Goal: Information Seeking & Learning: Learn about a topic

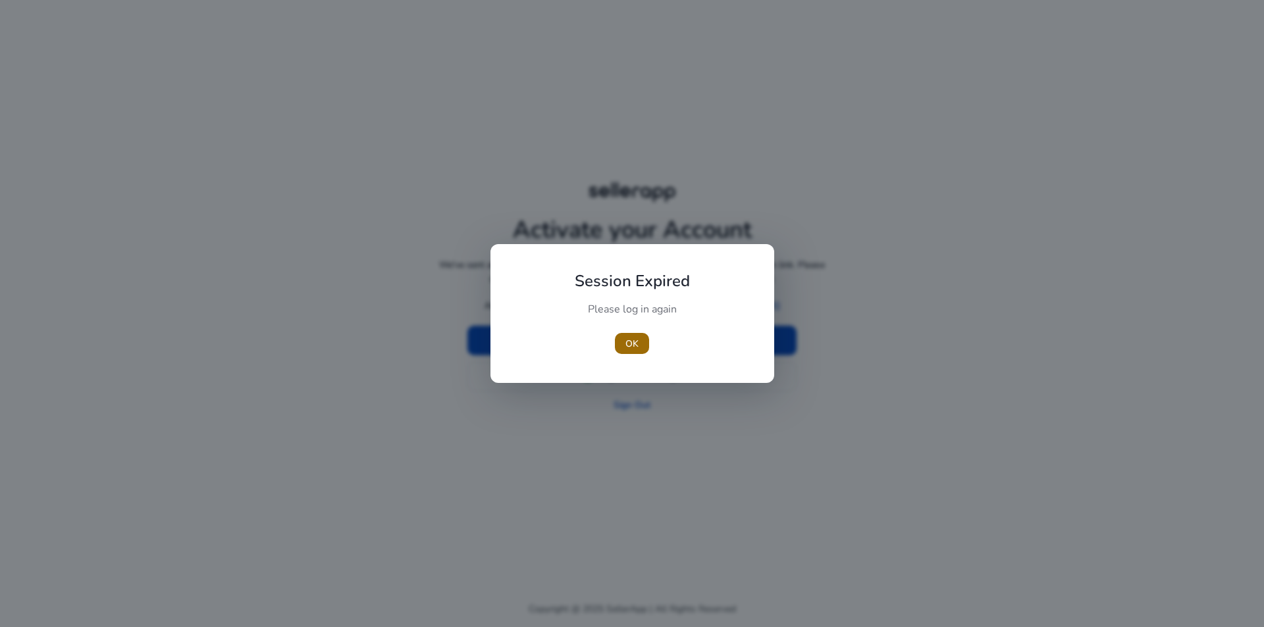
click at [634, 348] on span "OK" at bounding box center [631, 344] width 13 height 14
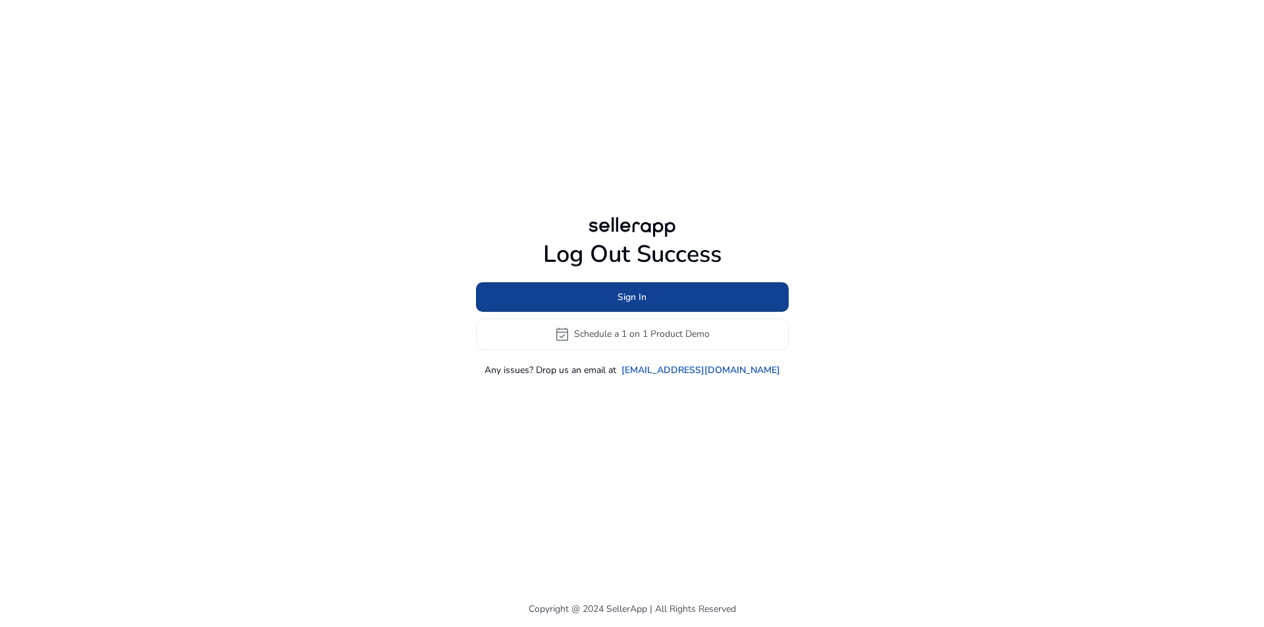
click at [650, 300] on span at bounding box center [632, 297] width 313 height 32
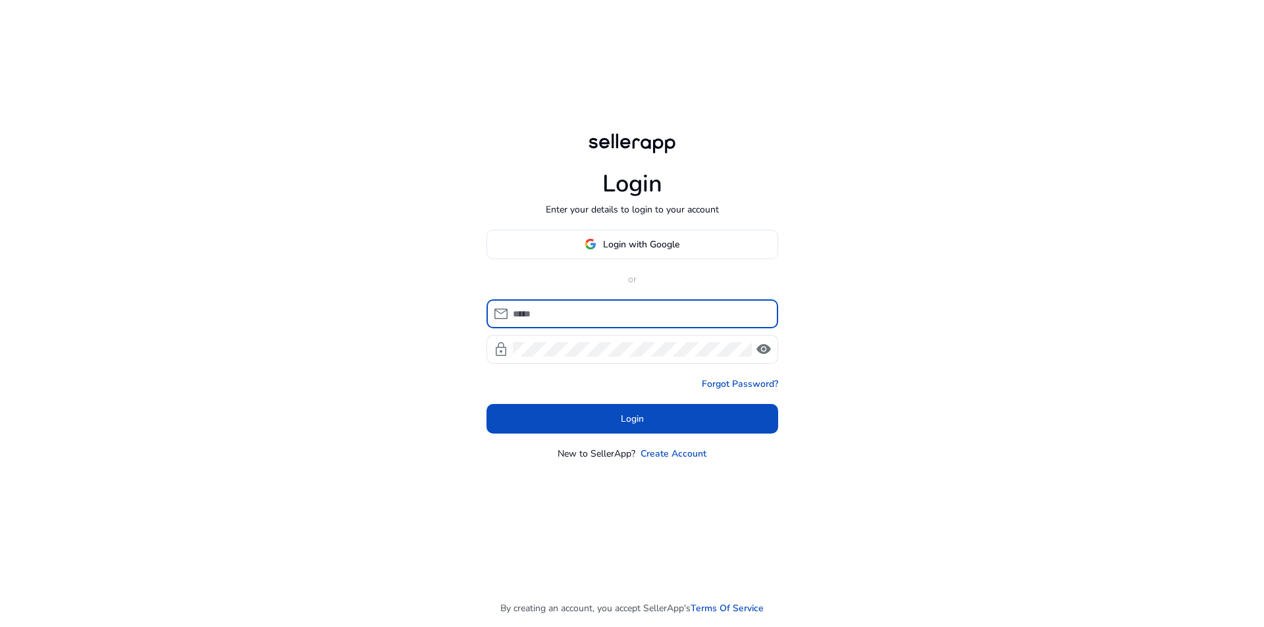
type input "**********"
click at [643, 319] on input "**********" at bounding box center [640, 314] width 255 height 14
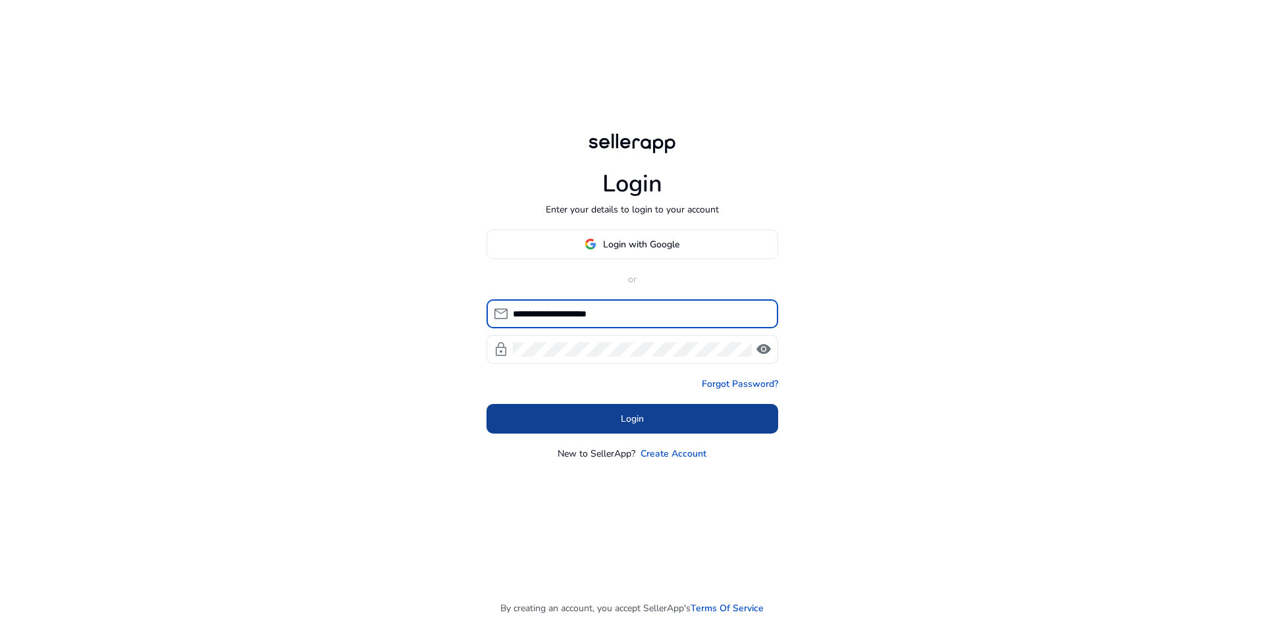
click at [628, 413] on span "Login" at bounding box center [632, 419] width 23 height 14
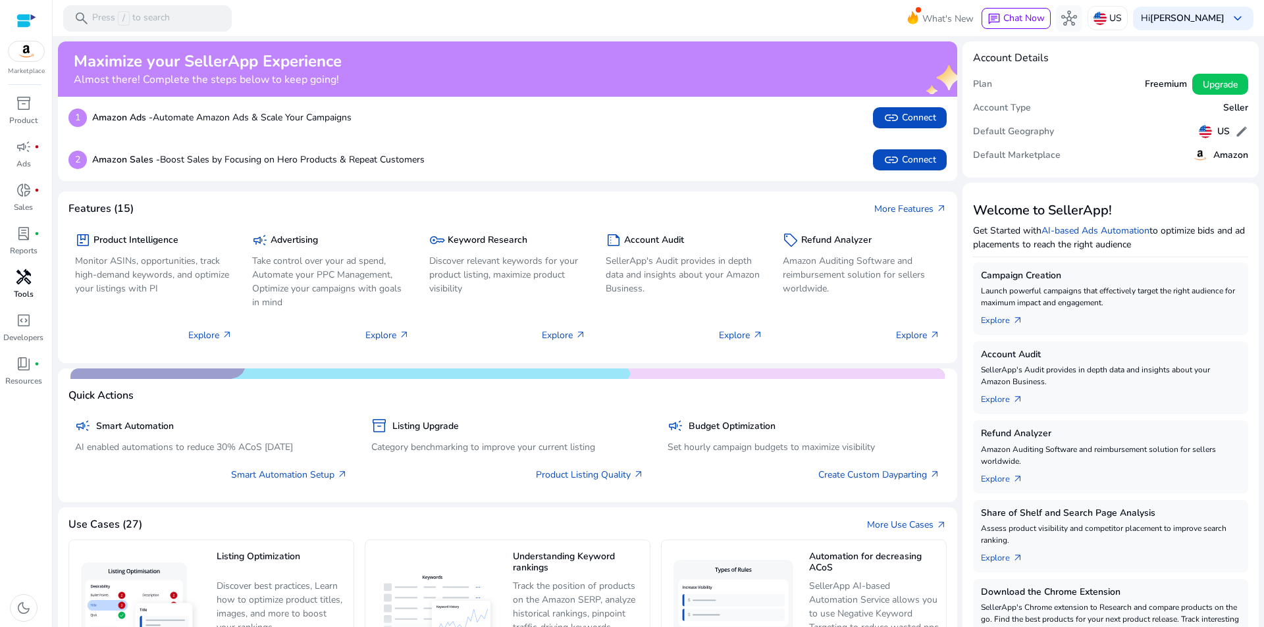
click at [17, 285] on span "handyman" at bounding box center [24, 277] width 16 height 16
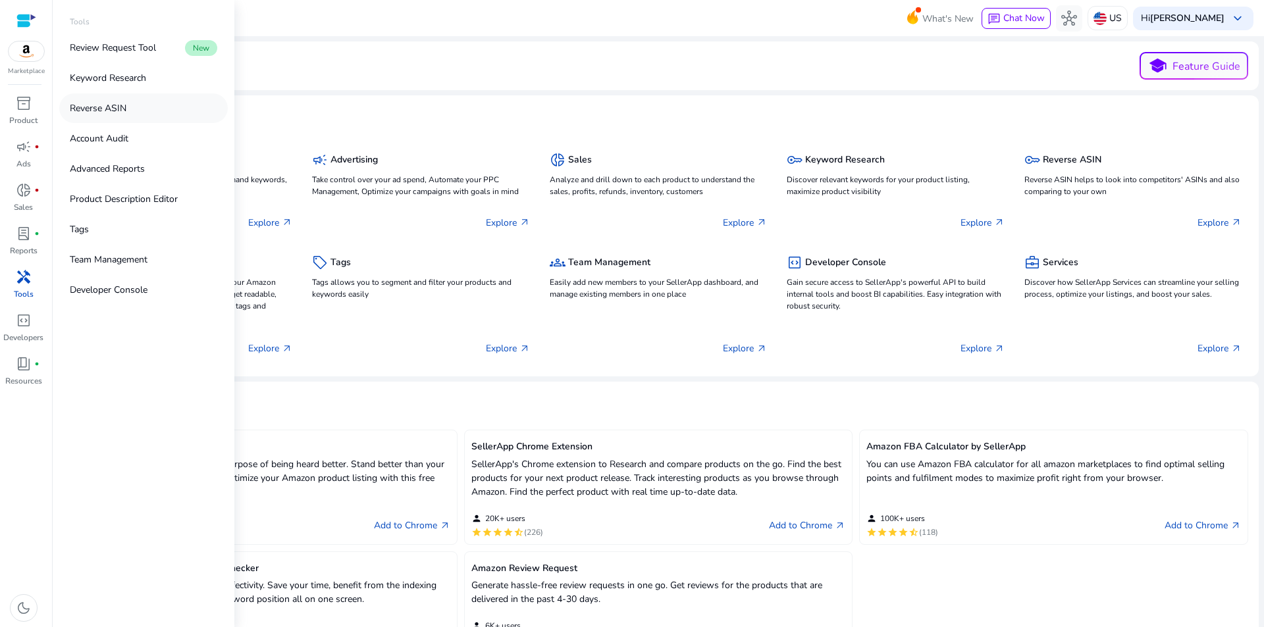
click at [127, 111] on link "Reverse ASIN" at bounding box center [143, 108] width 169 height 30
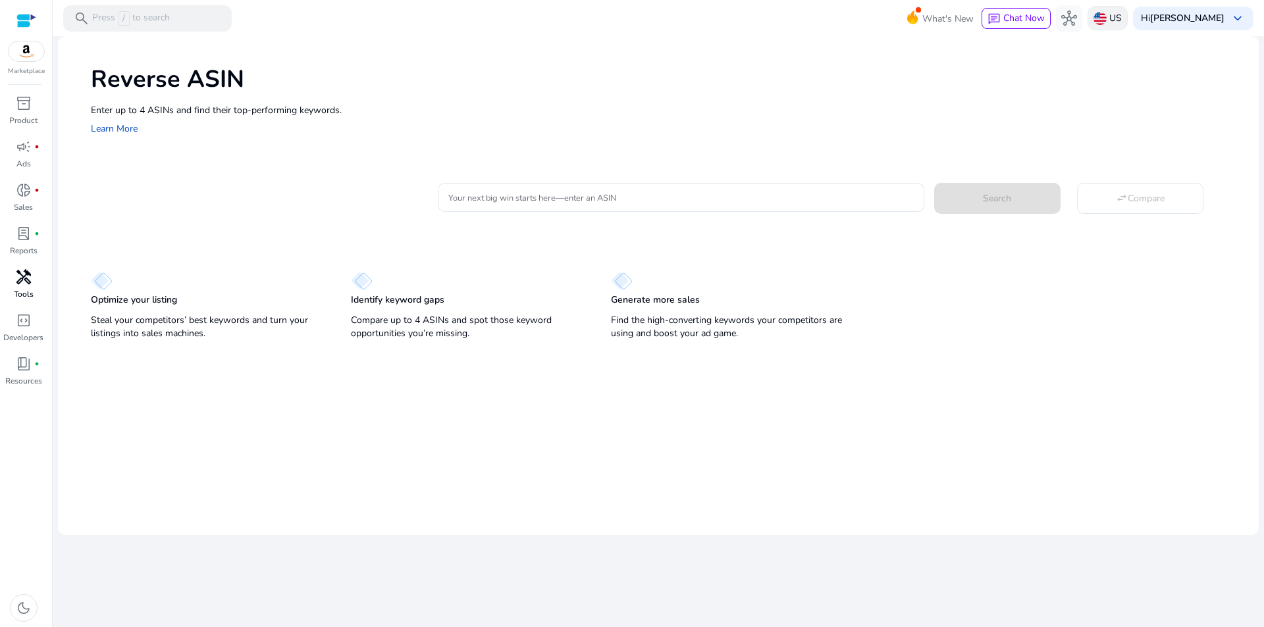
click at [1107, 21] on img at bounding box center [1099, 18] width 13 height 13
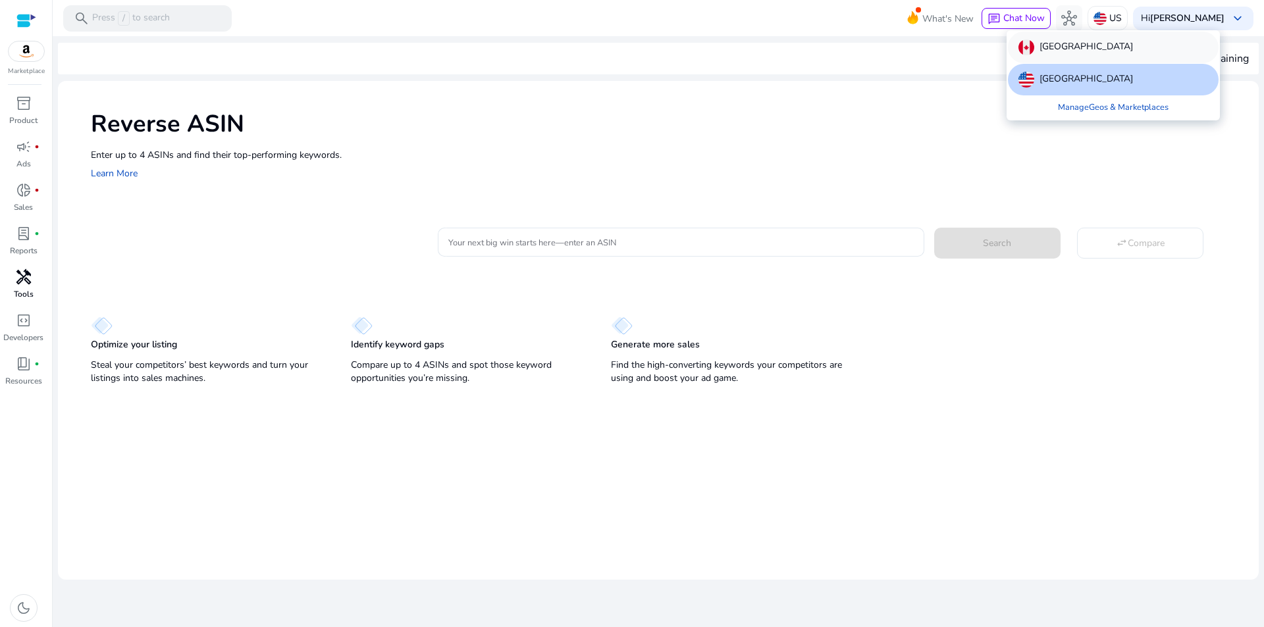
click at [1067, 52] on p "[GEOGRAPHIC_DATA]" at bounding box center [1085, 47] width 93 height 16
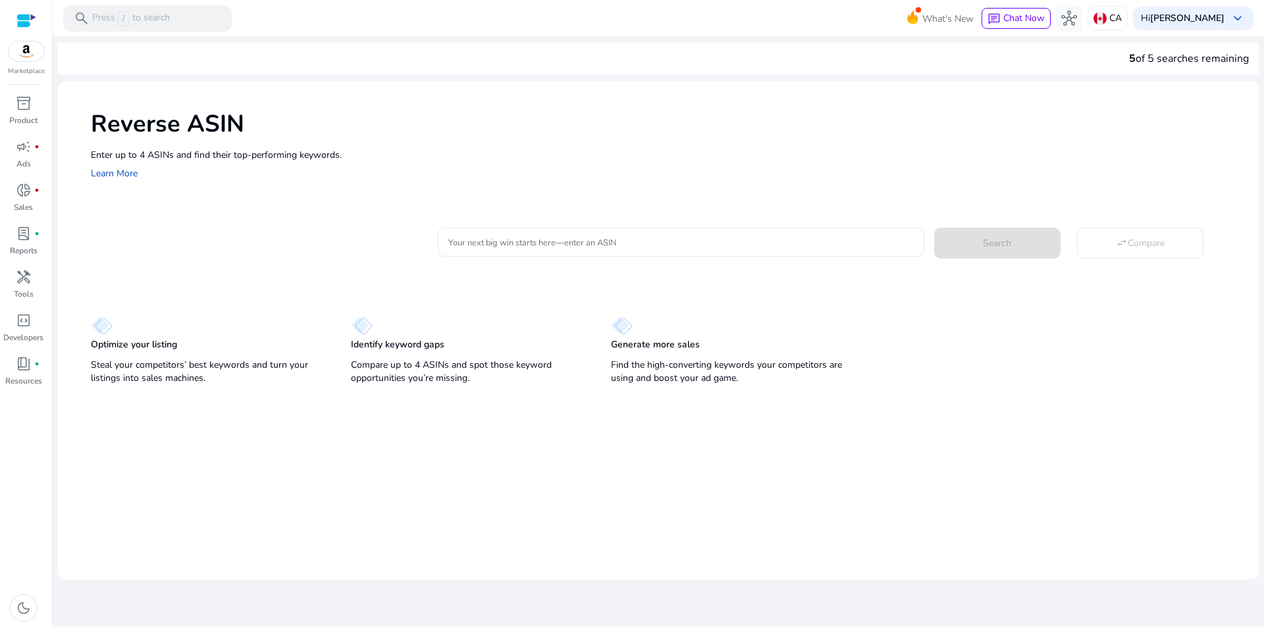
click at [583, 250] on div at bounding box center [680, 242] width 465 height 29
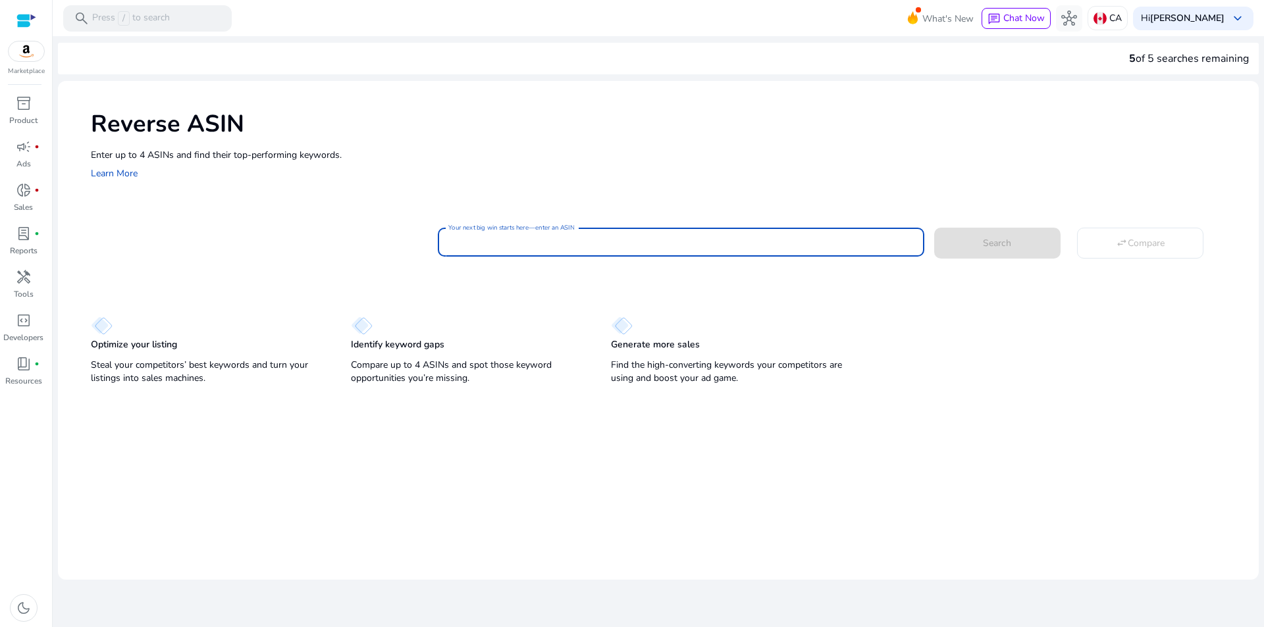
click at [585, 245] on input "Your next big win starts here—enter an ASIN" at bounding box center [680, 242] width 465 height 14
paste input "**********"
type input "**********"
click at [968, 240] on span at bounding box center [997, 243] width 126 height 32
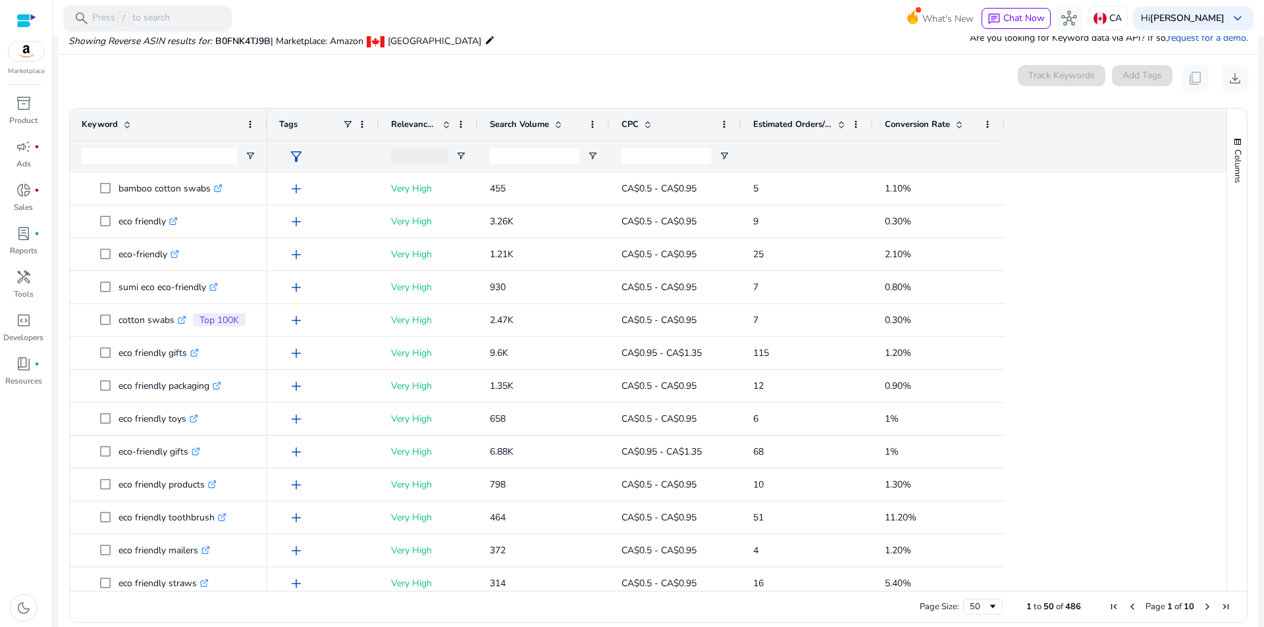
click at [541, 125] on span "Search Volume" at bounding box center [519, 124] width 59 height 12
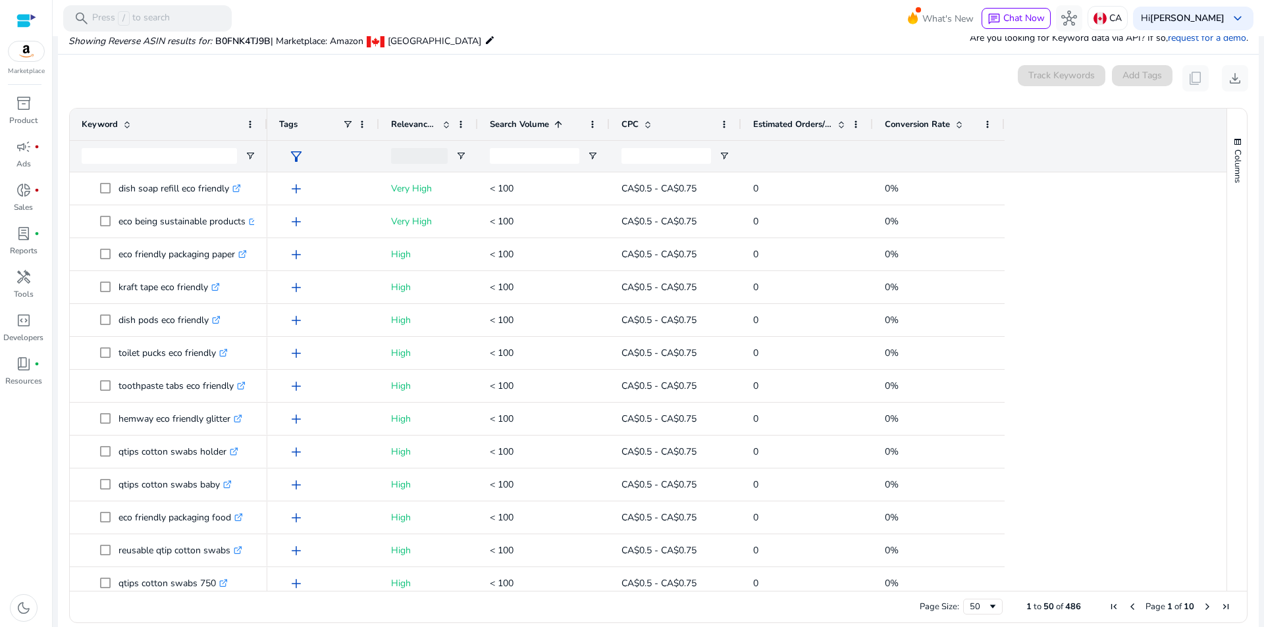
click at [541, 125] on span "Search Volume" at bounding box center [519, 124] width 59 height 12
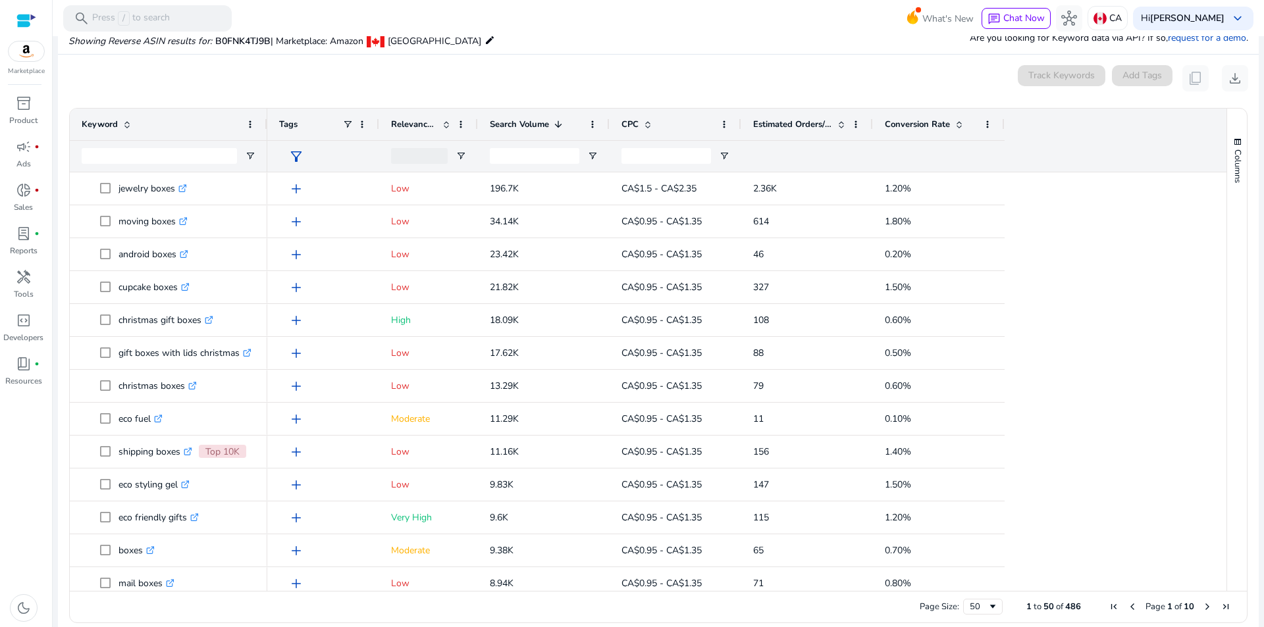
click at [401, 120] on span "Relevance Score" at bounding box center [414, 124] width 46 height 12
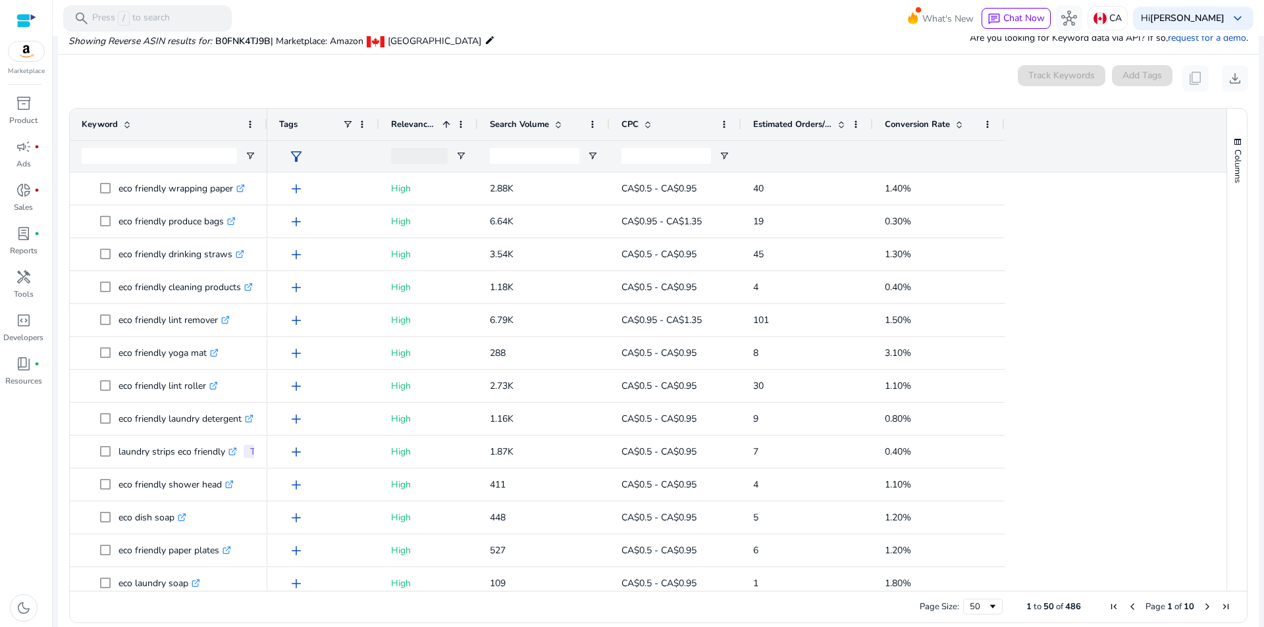
click at [401, 120] on span "Relevance Score" at bounding box center [414, 124] width 46 height 12
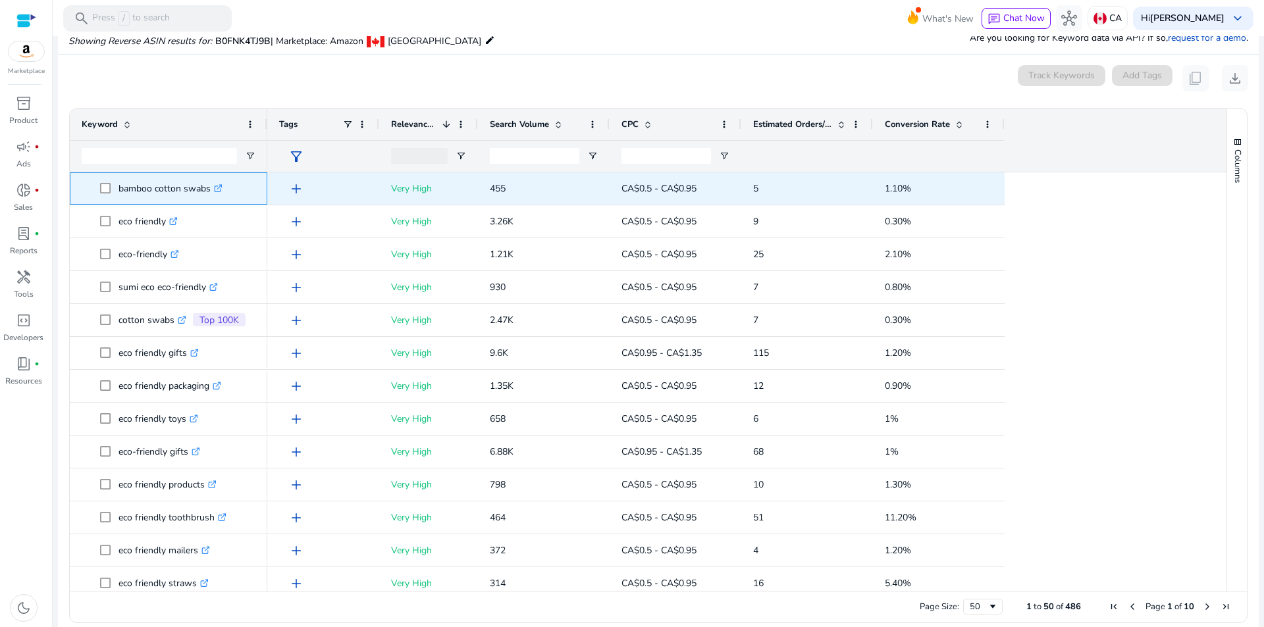
drag, startPoint x: 117, startPoint y: 182, endPoint x: 211, endPoint y: 187, distance: 94.2
click at [211, 187] on span "bamboo cotton swabs .st0{fill:#2c8af8}" at bounding box center [177, 188] width 155 height 27
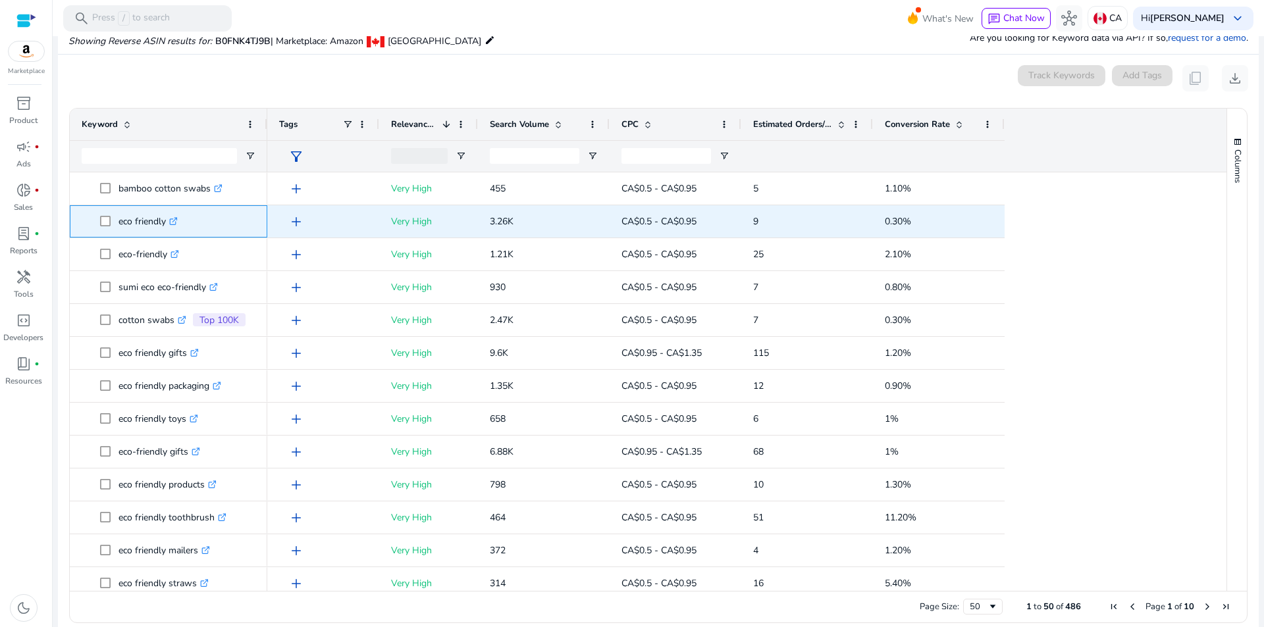
drag, startPoint x: 119, startPoint y: 219, endPoint x: 166, endPoint y: 229, distance: 47.8
click at [166, 229] on p "eco friendly .st0{fill:#2c8af8}" at bounding box center [147, 221] width 59 height 27
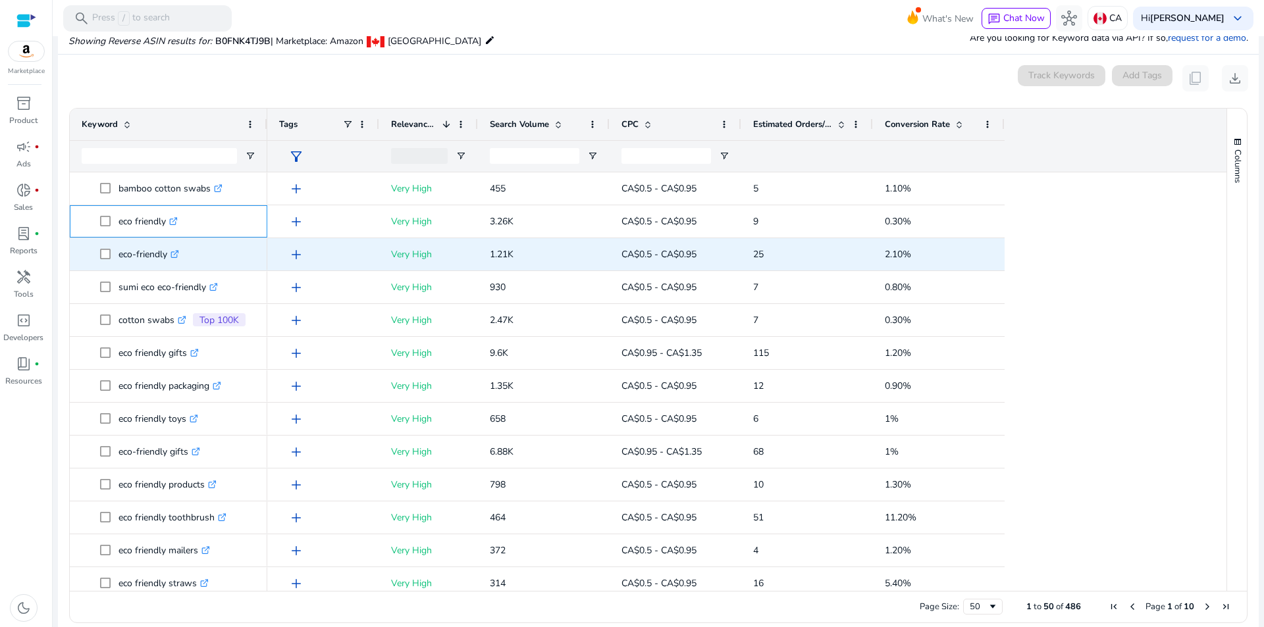
copy p "eco friendly"
drag, startPoint x: 121, startPoint y: 253, endPoint x: 167, endPoint y: 260, distance: 45.9
click at [167, 260] on p "eco-friendly .st0{fill:#2c8af8}" at bounding box center [148, 254] width 61 height 27
copy p "eco-friendly"
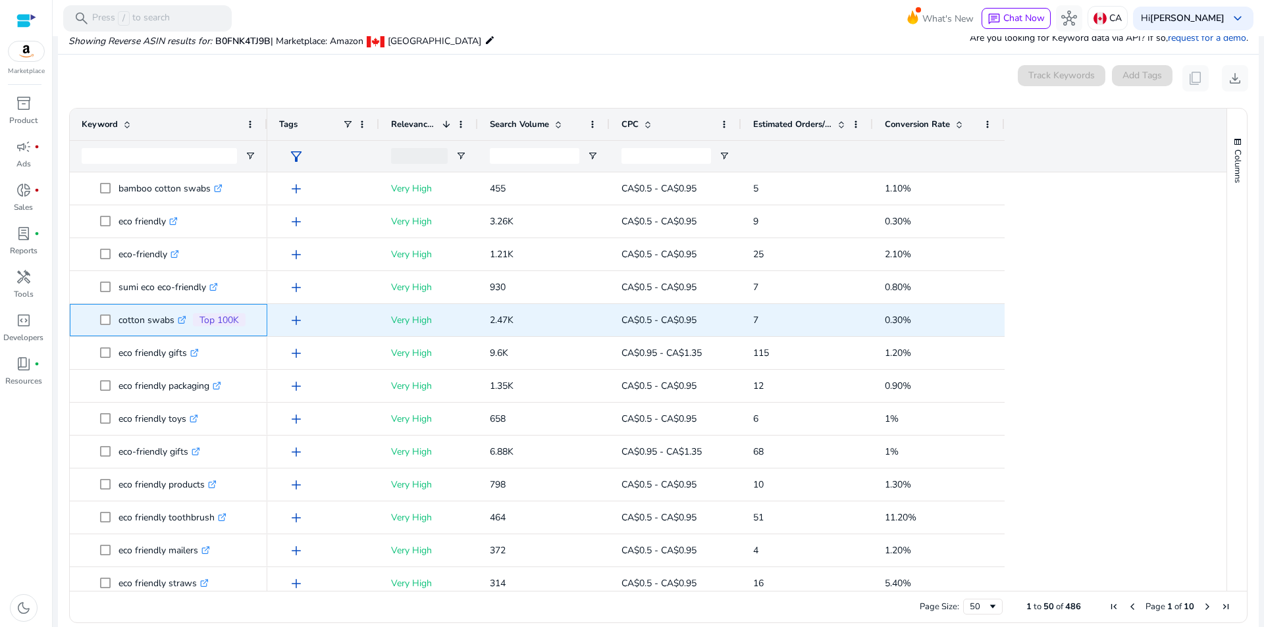
drag, startPoint x: 118, startPoint y: 318, endPoint x: 172, endPoint y: 325, distance: 54.5
click at [172, 325] on p "cotton swabs .st0{fill:#2c8af8}" at bounding box center [152, 320] width 68 height 27
copy p "cotton swabs"
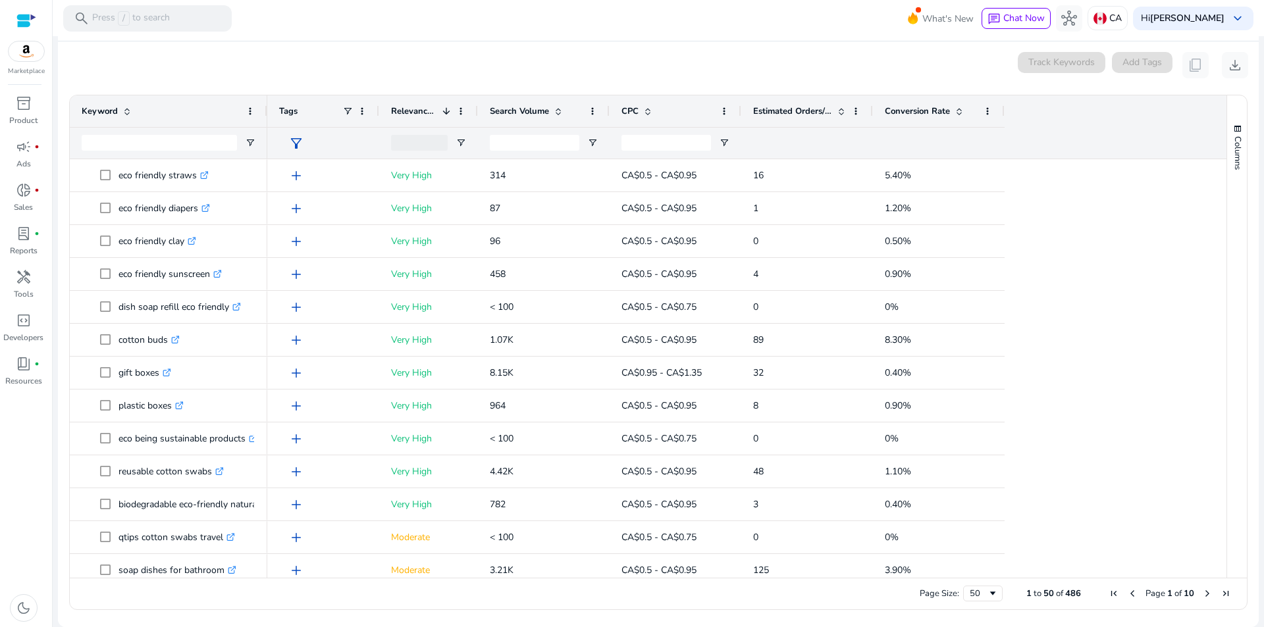
click at [536, 106] on span "Search Volume" at bounding box center [519, 111] width 59 height 12
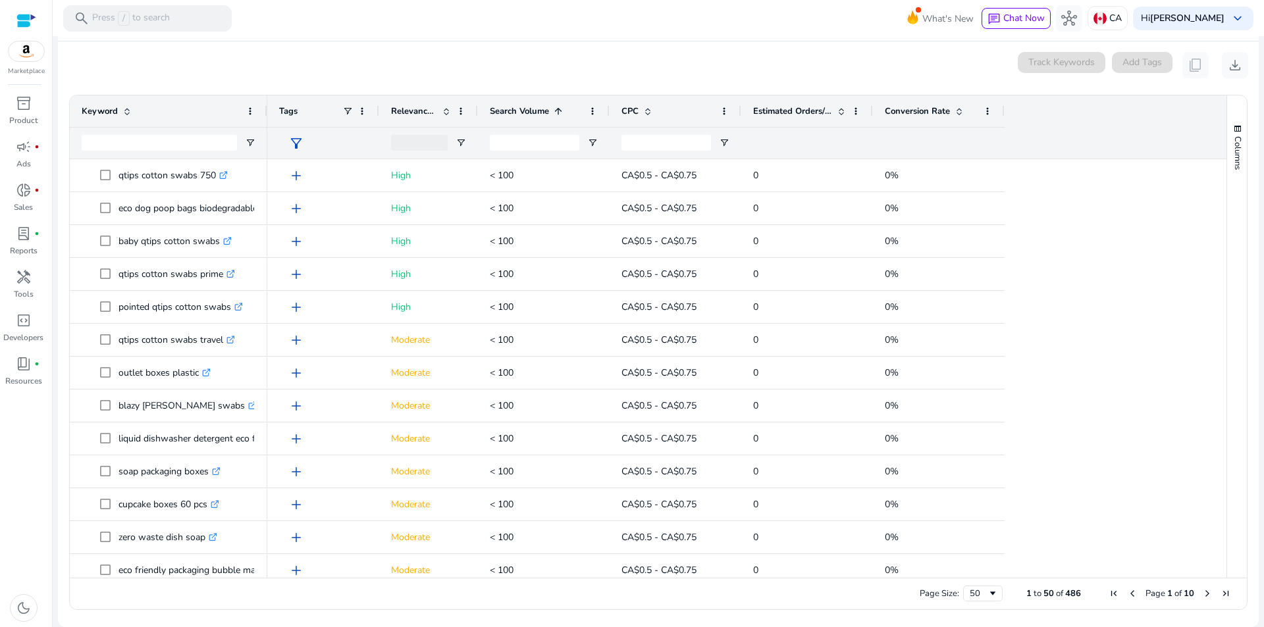
click at [536, 106] on span "Search Volume" at bounding box center [519, 111] width 59 height 12
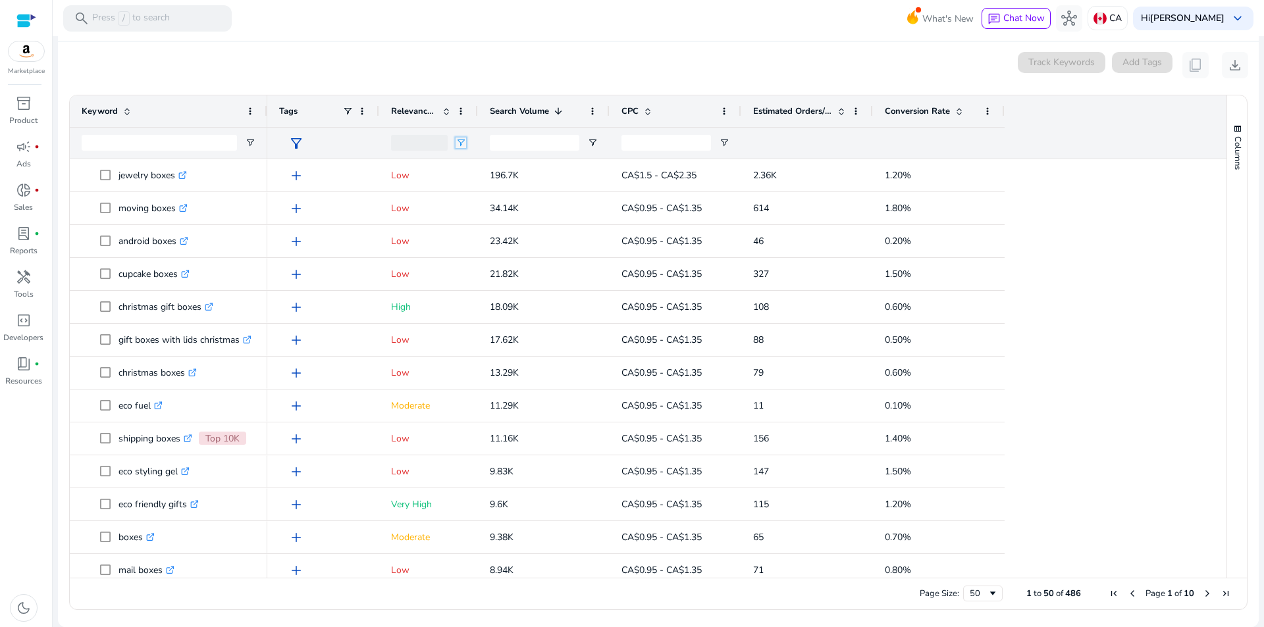
click at [465, 143] on span "Open Filter Menu" at bounding box center [461, 143] width 11 height 11
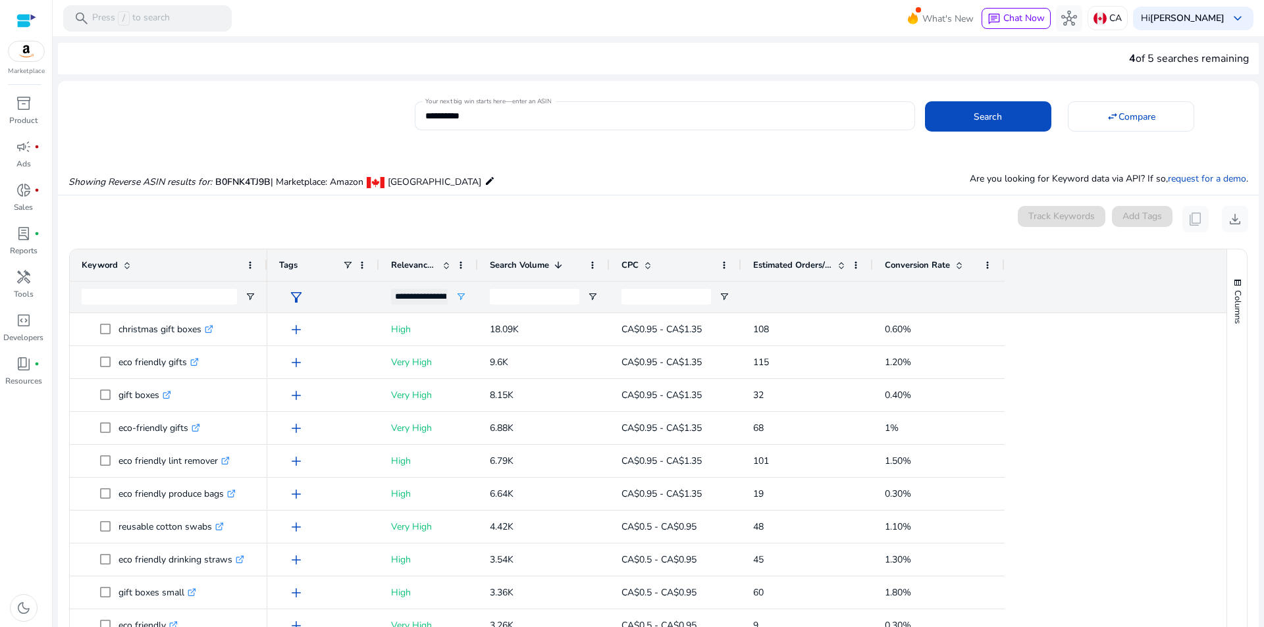
click at [615, 151] on div "Showing Reverse ASIN results for: B0FNK4TJ9B | Marketplace: Amazon [GEOGRAPHIC_…" at bounding box center [658, 168] width 1201 height 54
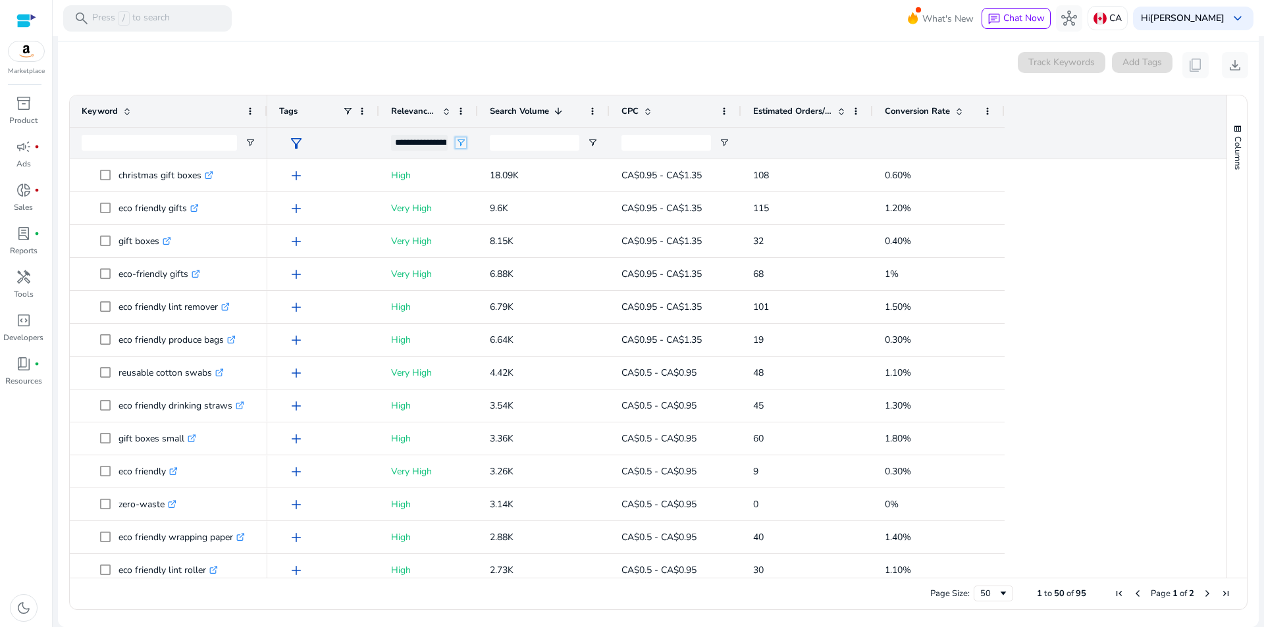
click at [459, 141] on span "Open Filter Menu" at bounding box center [461, 143] width 11 height 11
type input "**********"
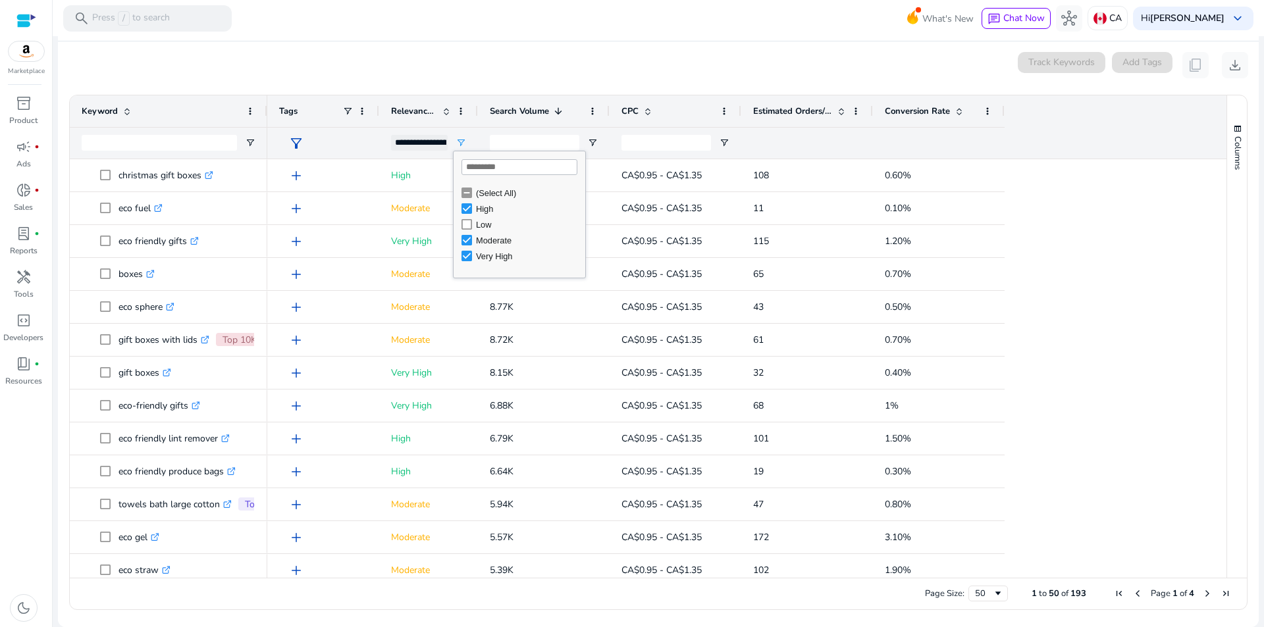
click at [565, 55] on div "0 keyword(s) selected Track Keywords Add Tags content_copy download" at bounding box center [658, 65] width 1180 height 26
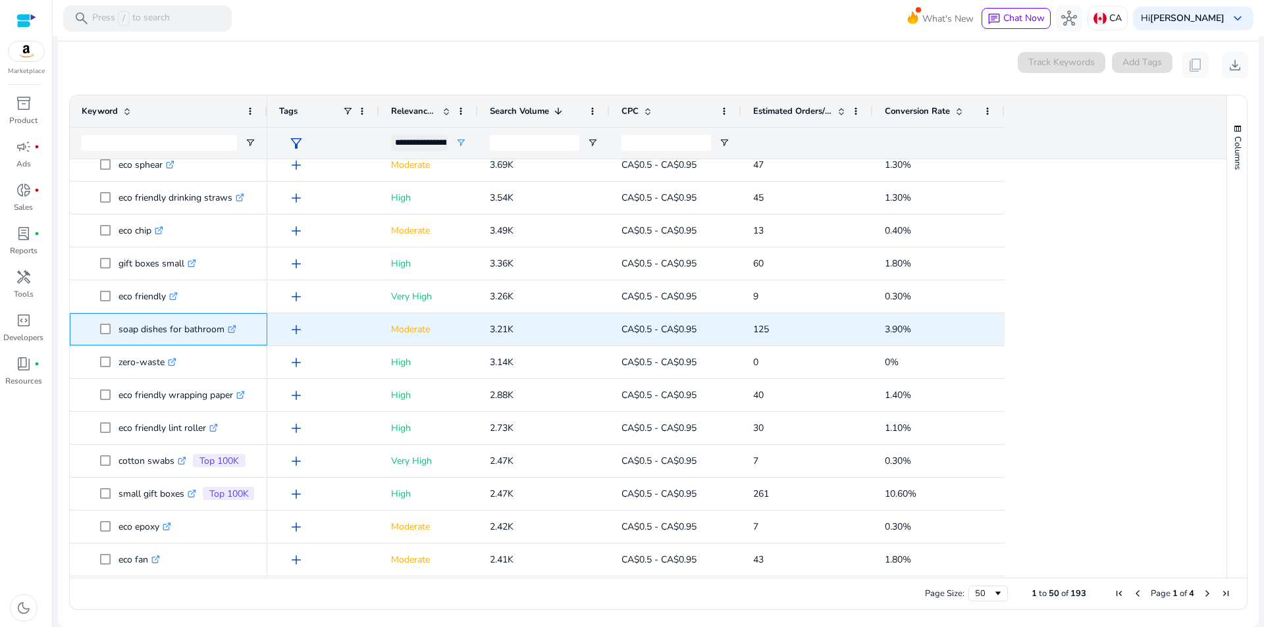
drag, startPoint x: 118, startPoint y: 329, endPoint x: 224, endPoint y: 335, distance: 106.1
click at [224, 335] on span "soap dishes for bathroom .st0{fill:#2c8af8}" at bounding box center [177, 329] width 155 height 27
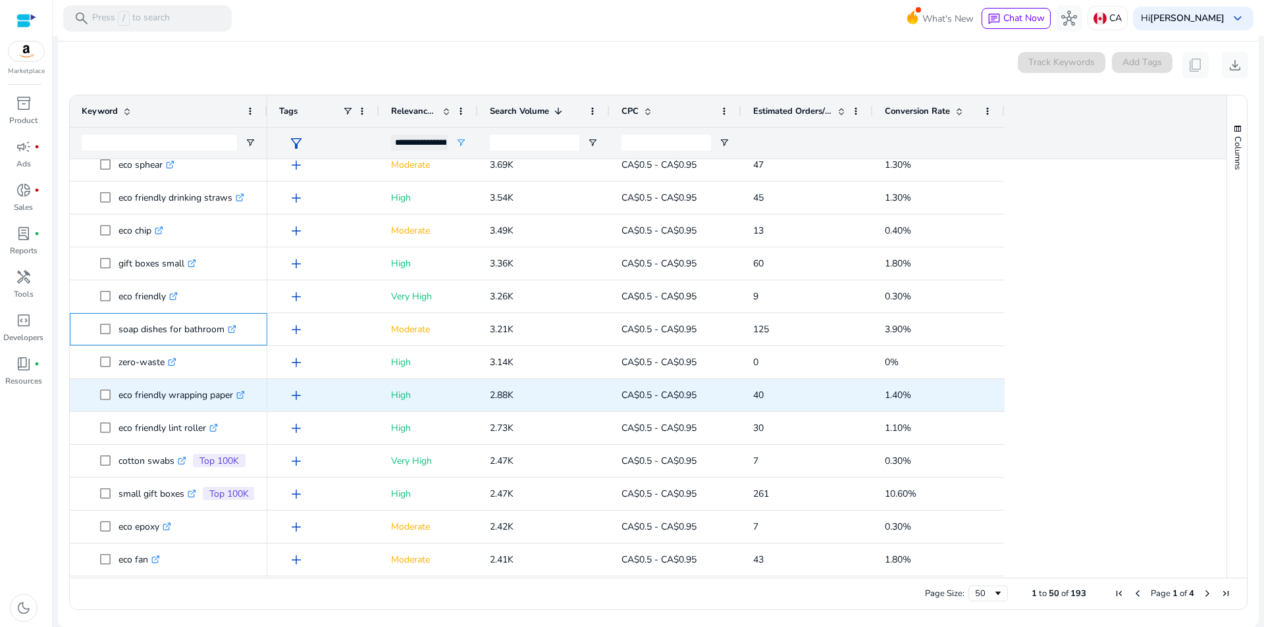
copy span "soap dishes for bathroom"
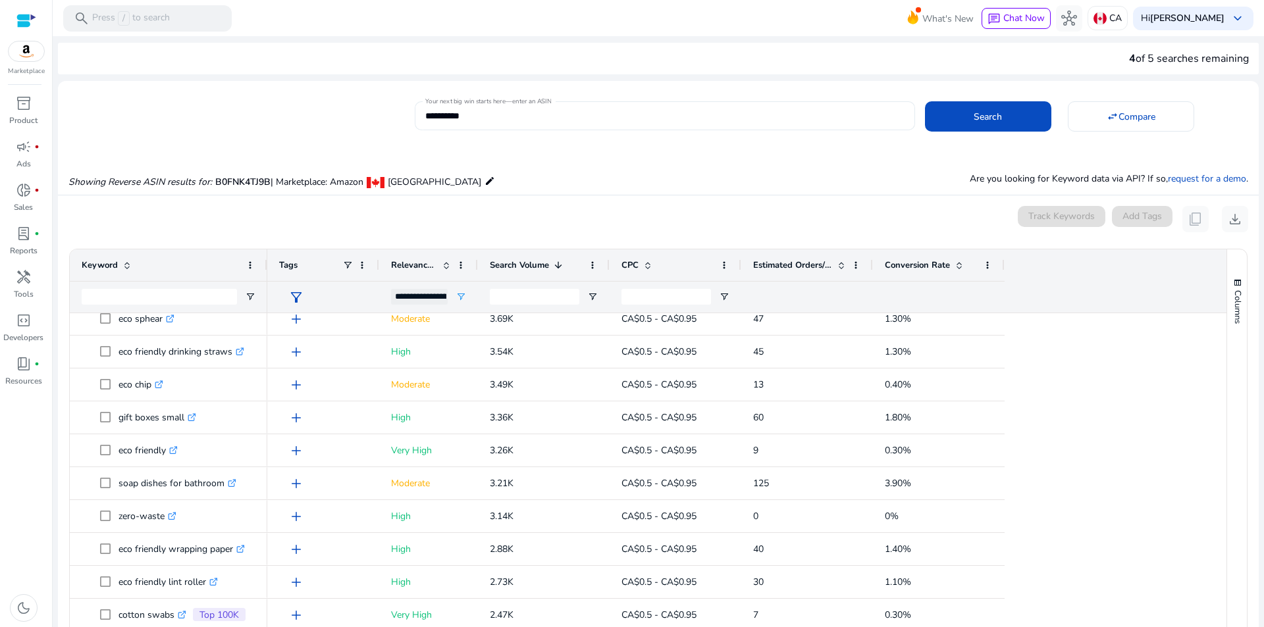
click at [521, 122] on input "**********" at bounding box center [664, 116] width 479 height 14
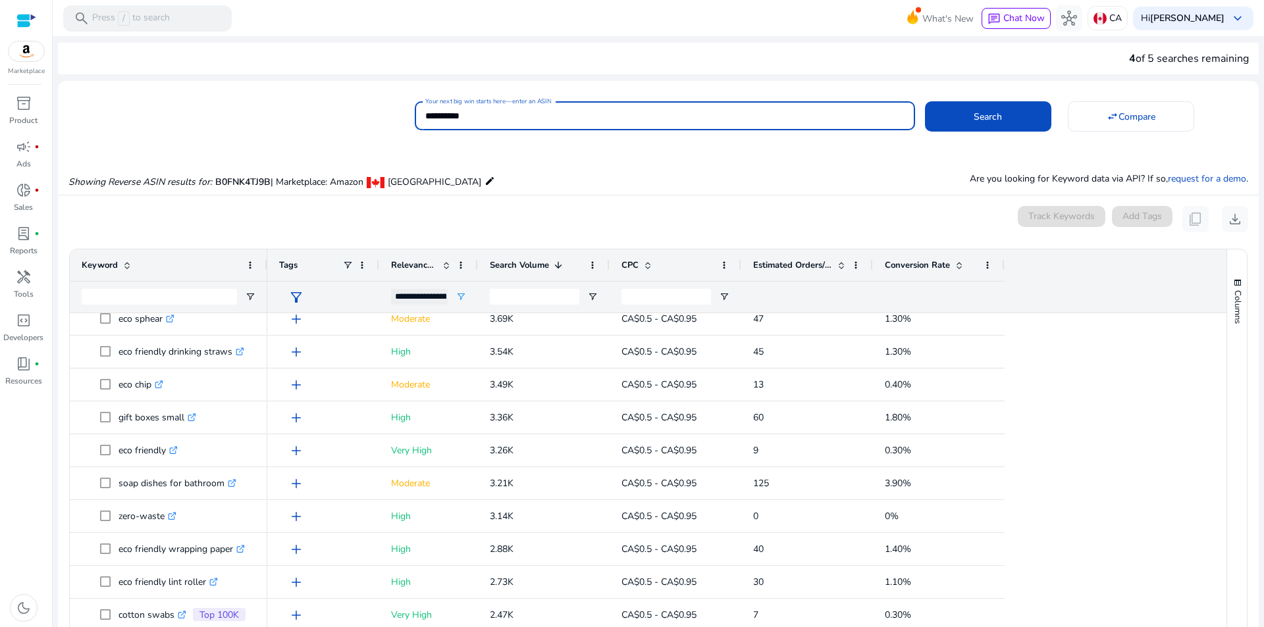
click at [521, 122] on input "**********" at bounding box center [664, 116] width 479 height 14
paste input
type input "**********"
click at [987, 111] on span "Search" at bounding box center [988, 117] width 28 height 14
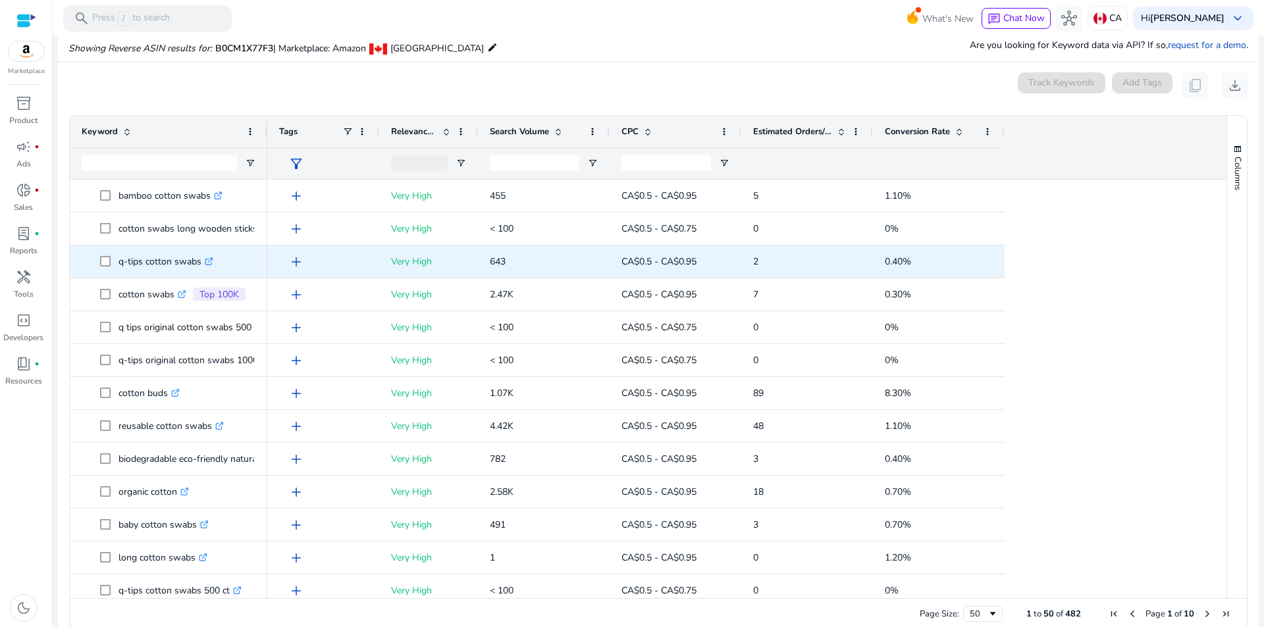
scroll to position [141, 0]
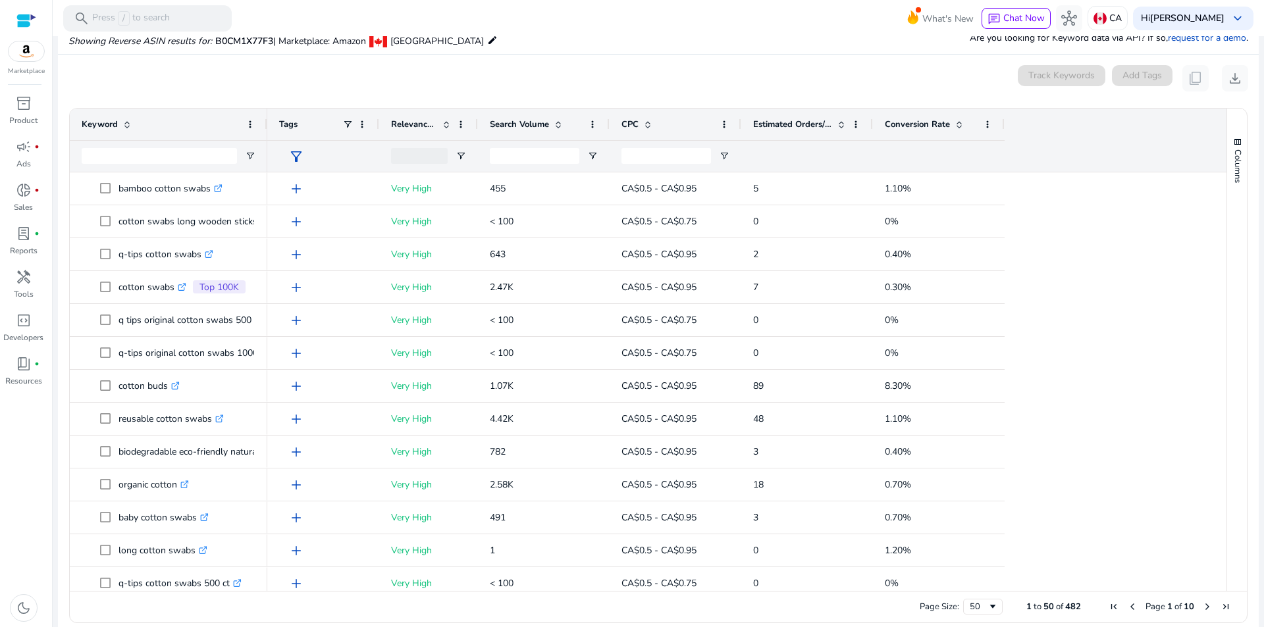
click at [512, 128] on span "Search Volume" at bounding box center [519, 124] width 59 height 12
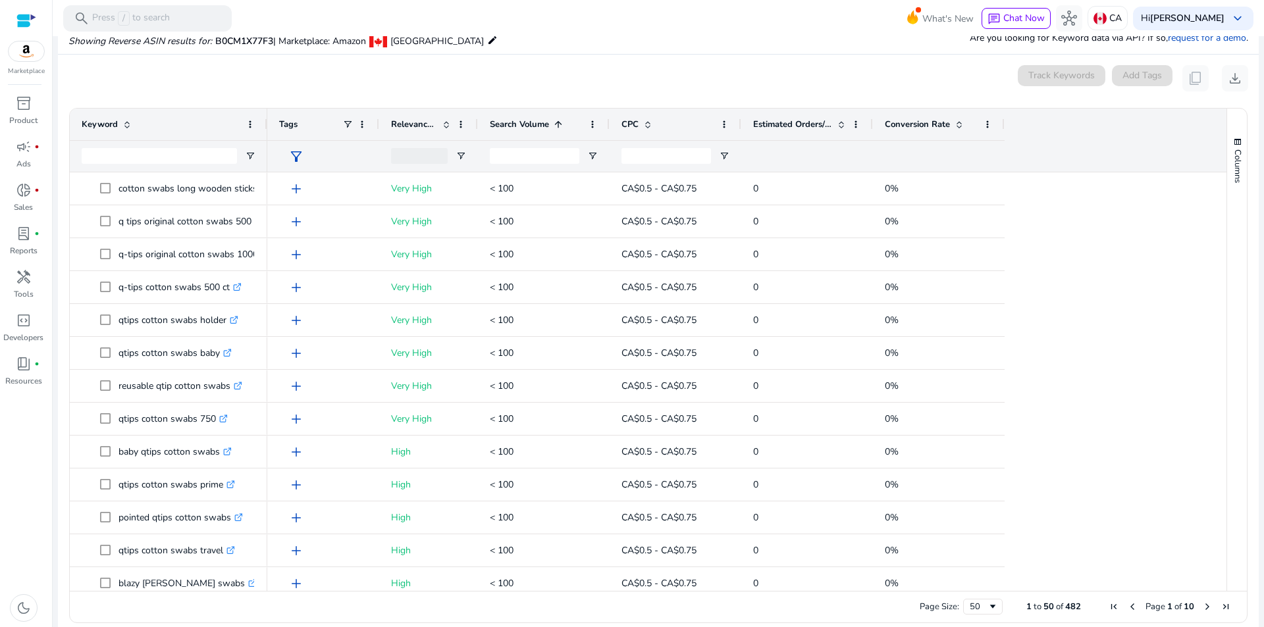
click at [517, 124] on span "Search Volume" at bounding box center [519, 124] width 59 height 12
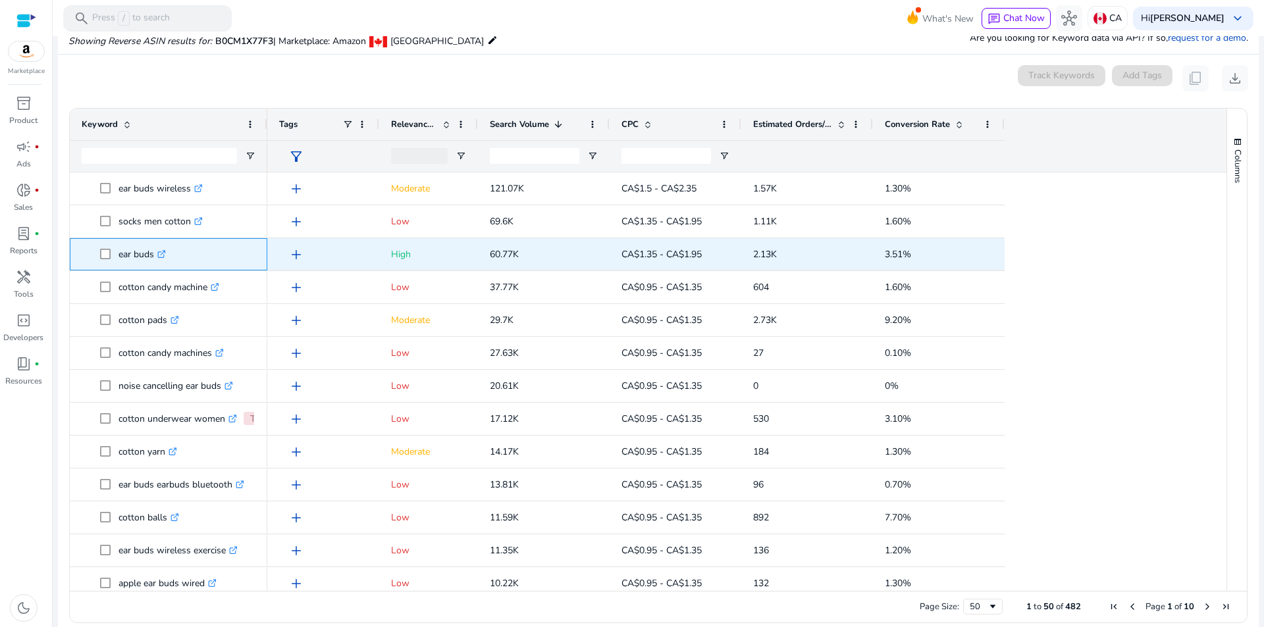
drag, startPoint x: 116, startPoint y: 253, endPoint x: 153, endPoint y: 261, distance: 37.7
click at [153, 261] on span "ear buds .st0{fill:#2c8af8}" at bounding box center [177, 254] width 155 height 27
copy span "ear buds"
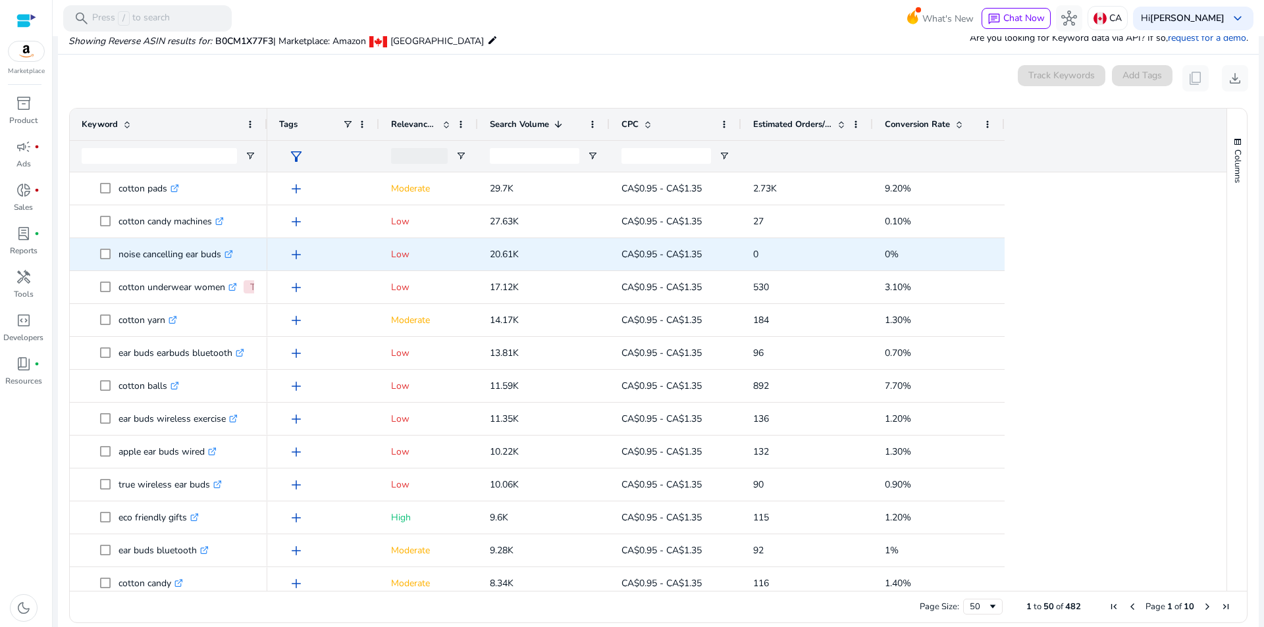
scroll to position [262, 0]
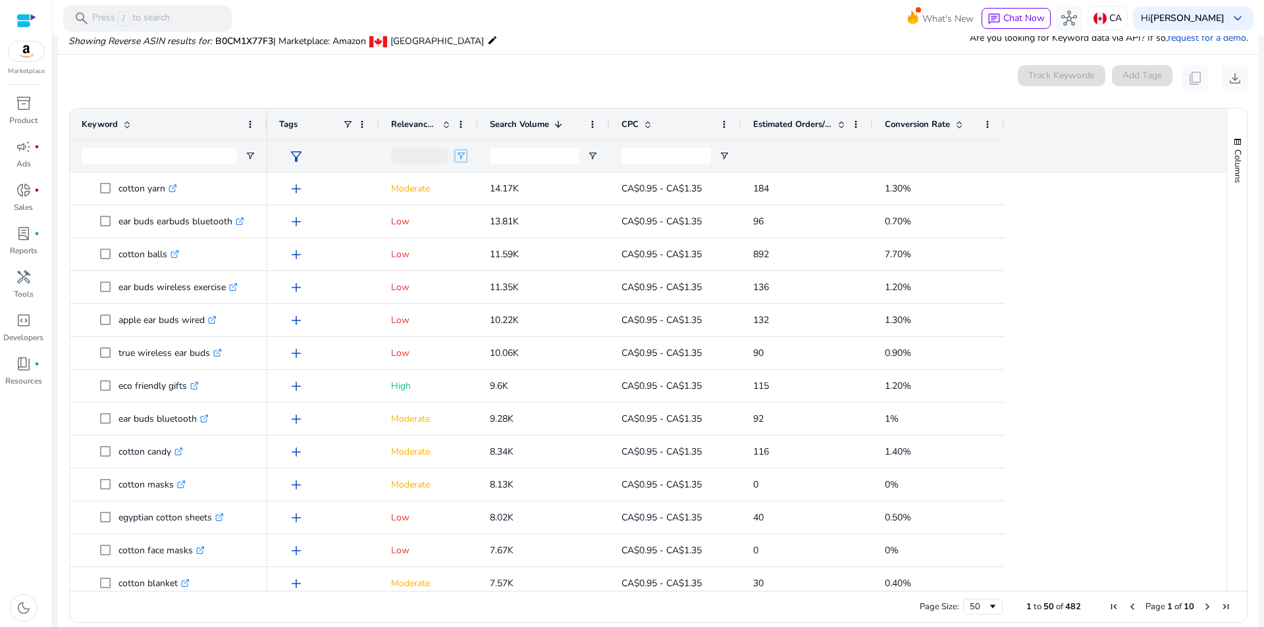
click at [459, 151] on span "Open Filter Menu" at bounding box center [461, 156] width 11 height 11
type input "**********"
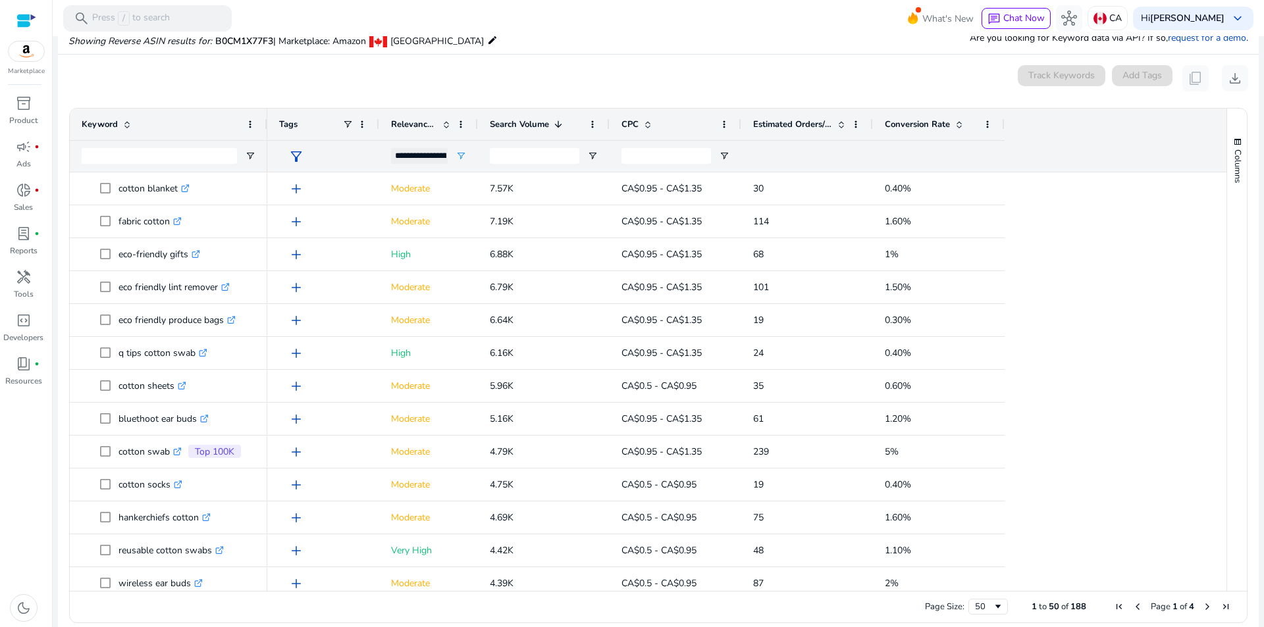
click at [566, 40] on div "Showing Reverse ASIN results for: B0CM1X77F3 | Marketplace: Amazon Canada edit …" at bounding box center [658, 27] width 1201 height 54
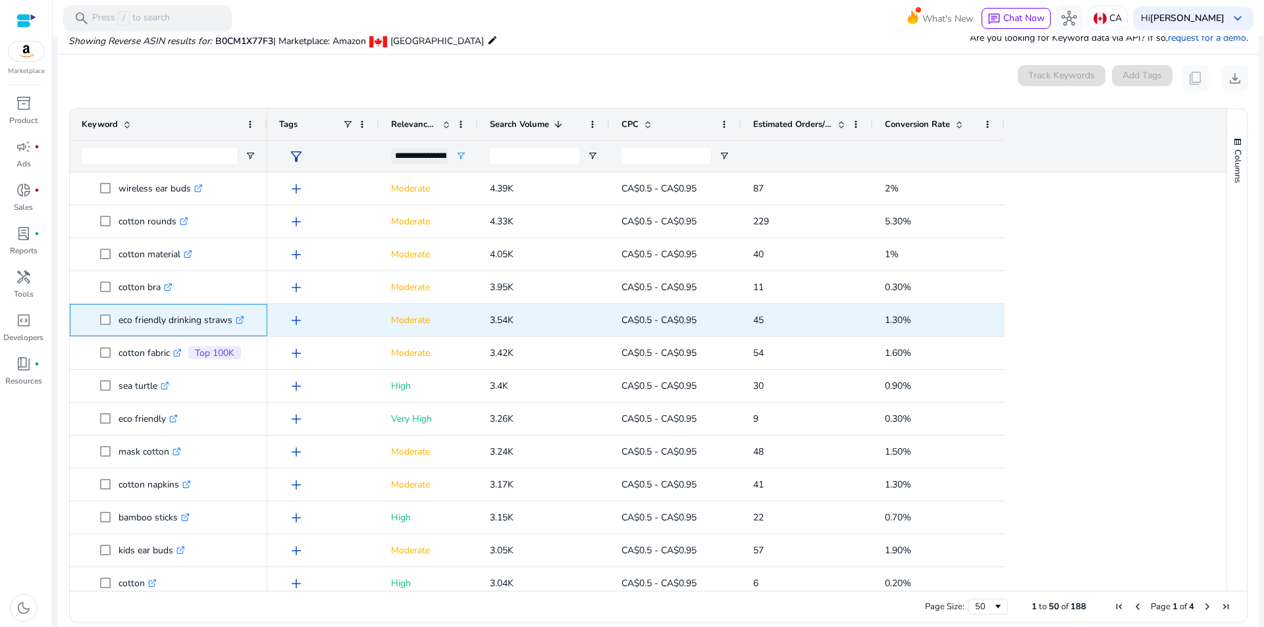
click at [240, 317] on icon at bounding box center [239, 320] width 7 height 7
drag, startPoint x: 117, startPoint y: 320, endPoint x: 234, endPoint y: 327, distance: 116.7
click at [234, 327] on span "eco friendly drinking straws .st0{fill:#2c8af8}" at bounding box center [177, 320] width 155 height 27
copy span "eco friendly drinking straws"
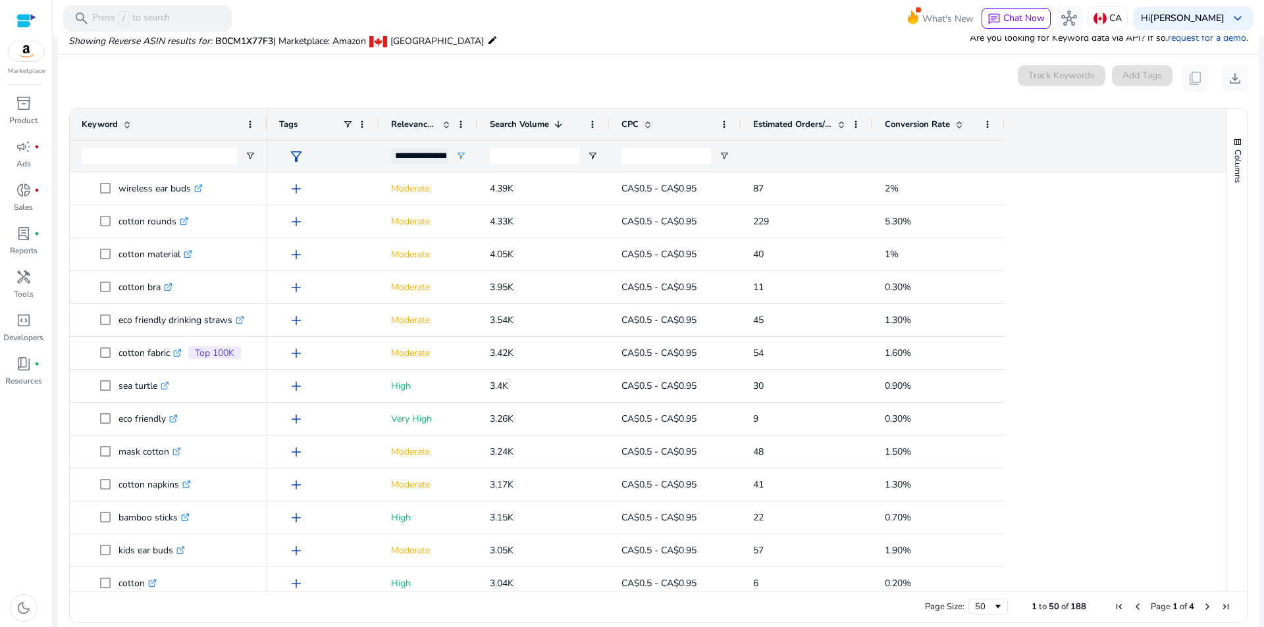
click at [24, 506] on div "inventory_2 Product campaign fiber_manual_record Ads donut_small fiber_manual_r…" at bounding box center [26, 360] width 52 height 535
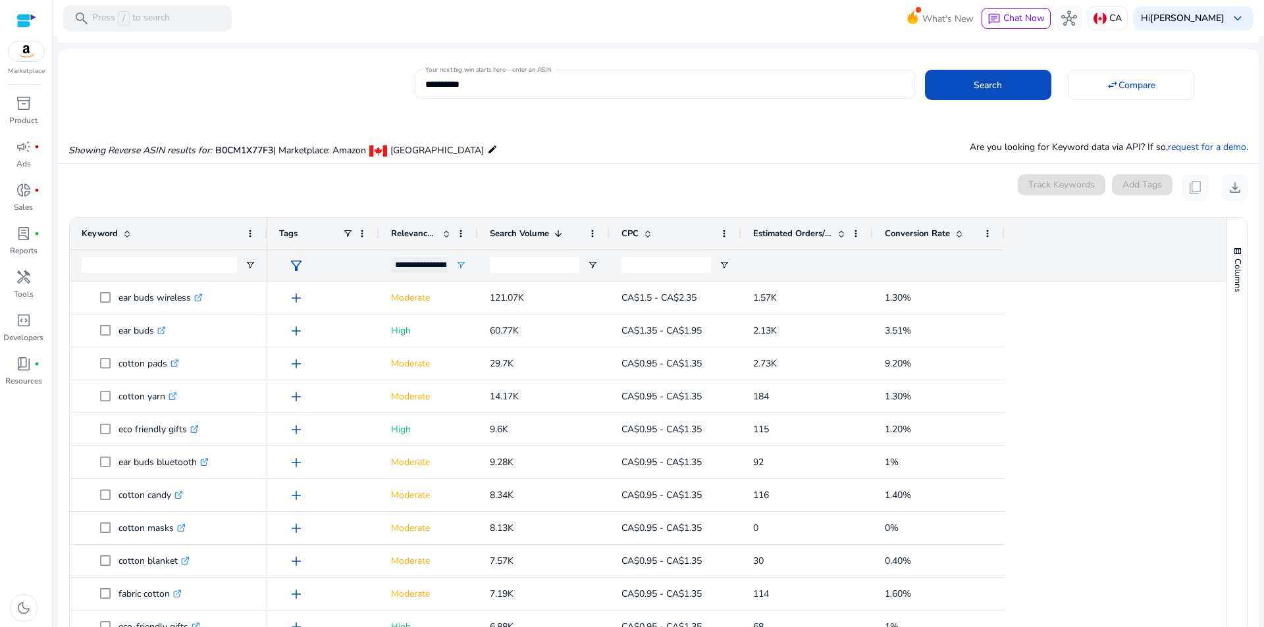
scroll to position [0, 0]
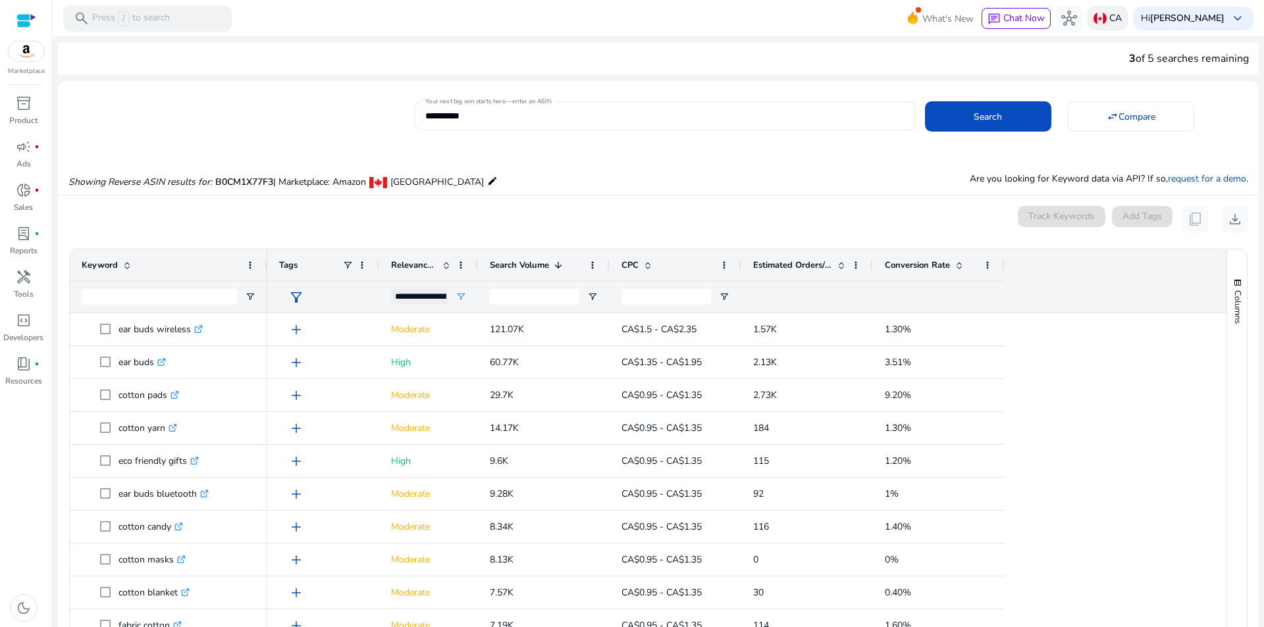
click at [1104, 26] on div "CA" at bounding box center [1107, 18] width 40 height 24
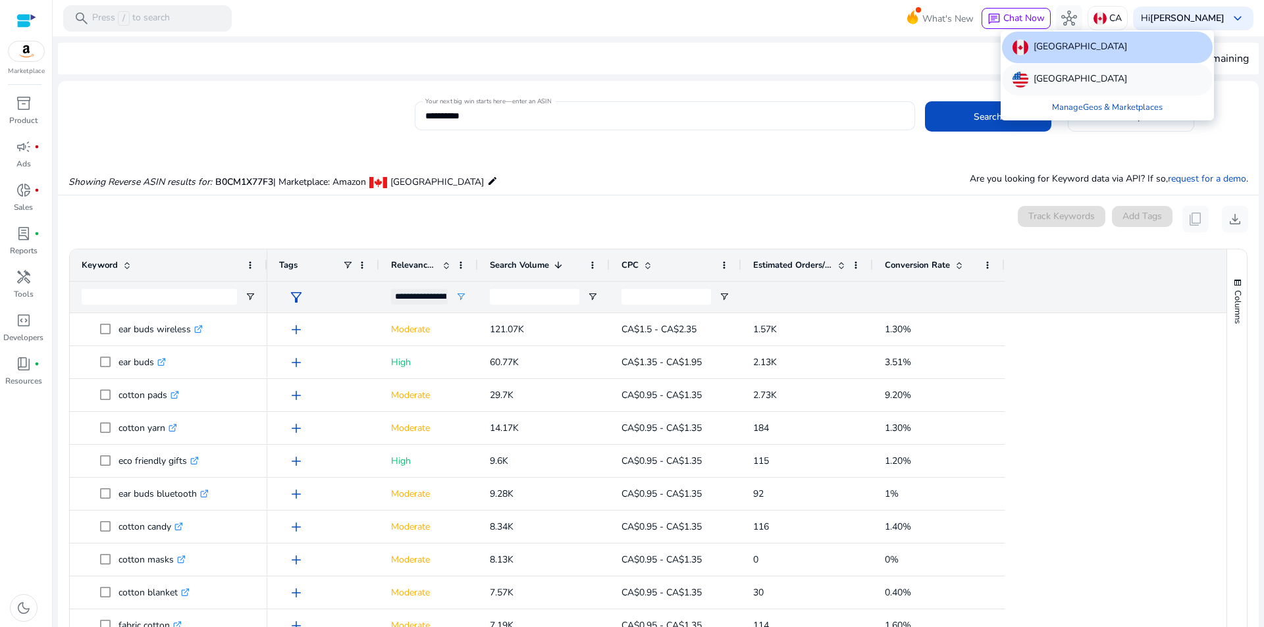
click at [1045, 76] on p "[GEOGRAPHIC_DATA]" at bounding box center [1080, 80] width 93 height 16
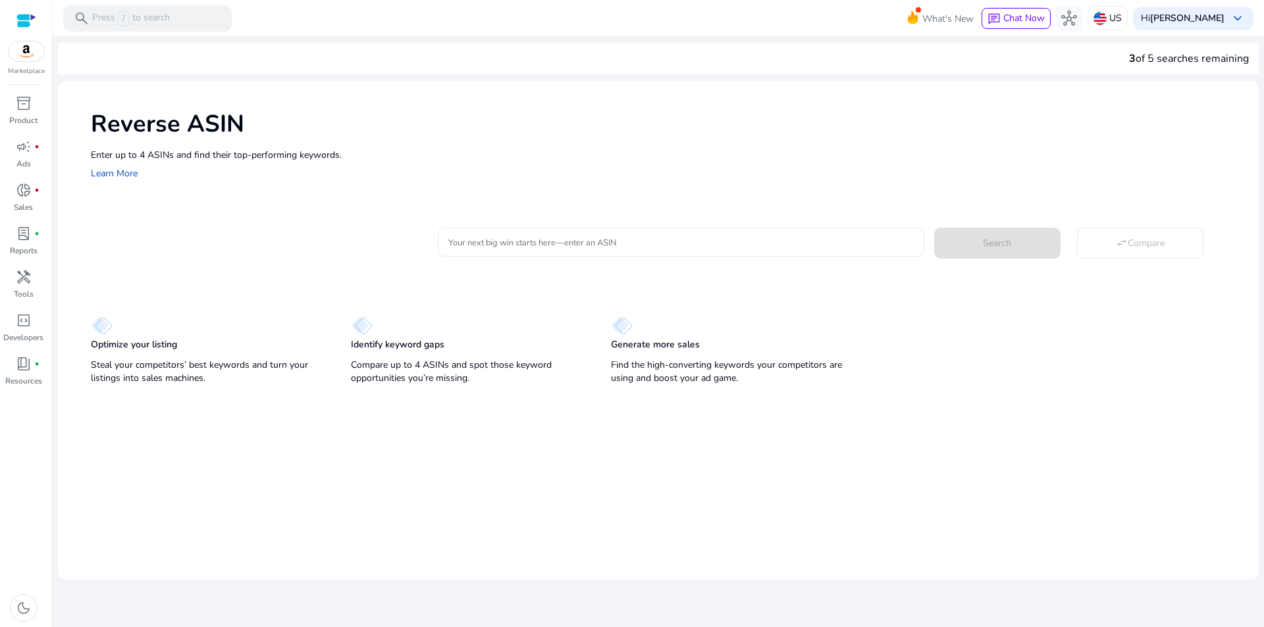
click at [494, 228] on div at bounding box center [680, 242] width 465 height 29
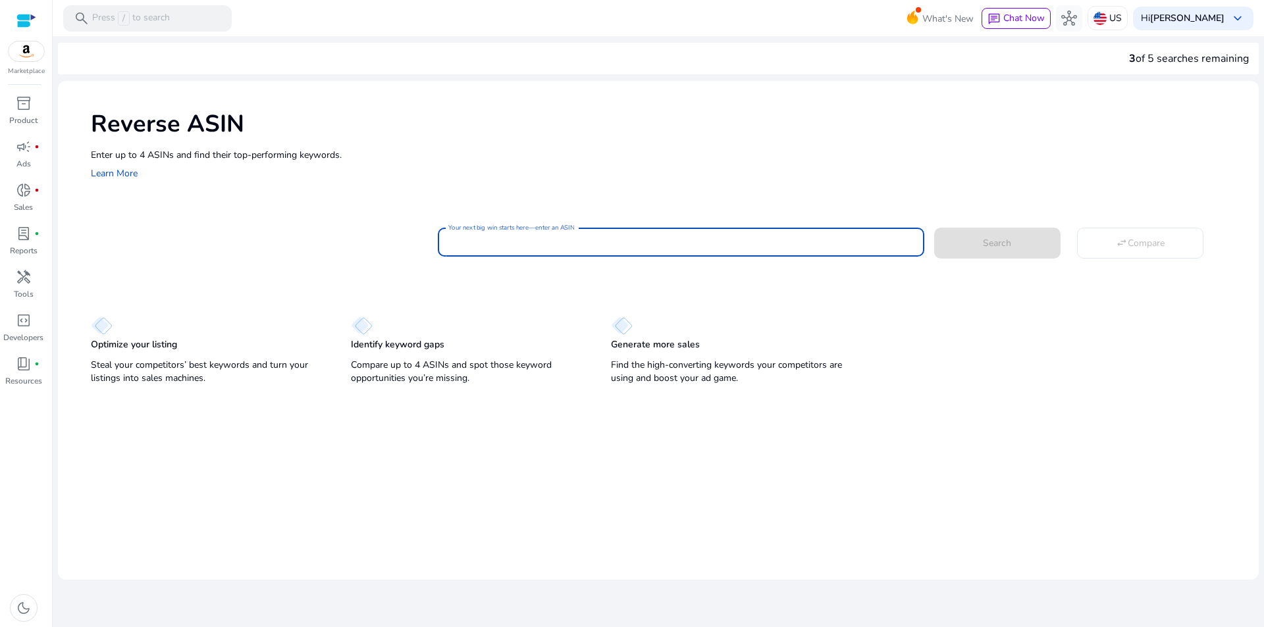
click at [502, 239] on input "Your next big win starts here—enter an ASIN" at bounding box center [680, 242] width 465 height 14
paste input "**********"
type input "**********"
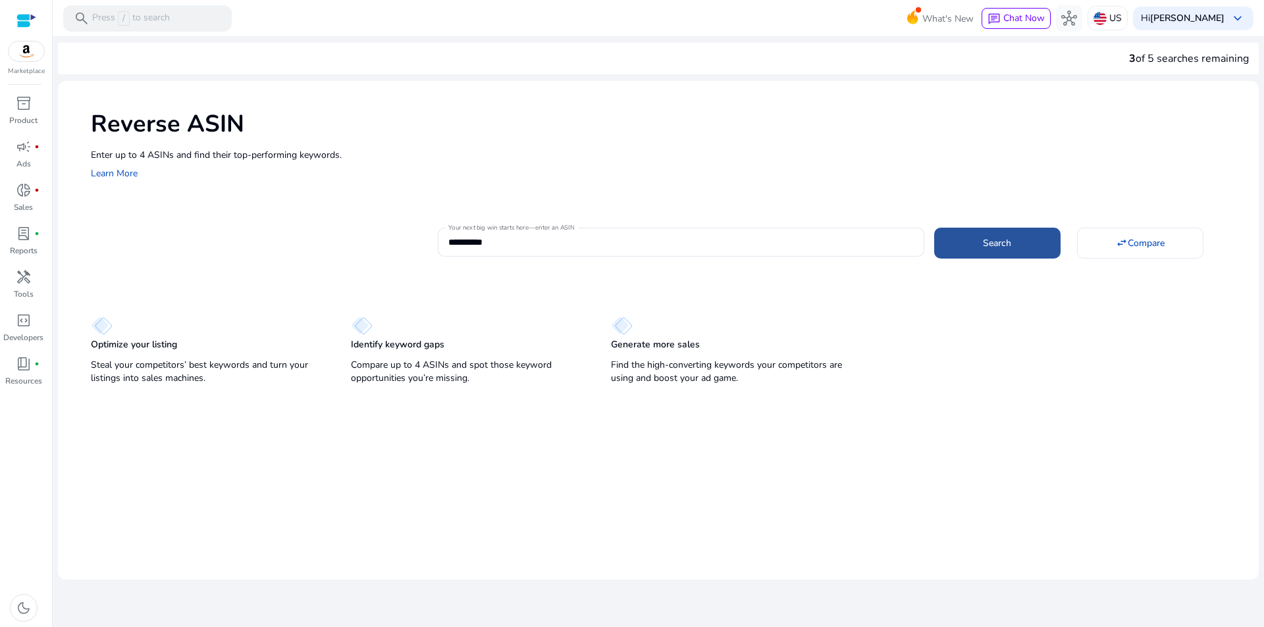
click at [999, 243] on span "Search" at bounding box center [997, 243] width 28 height 14
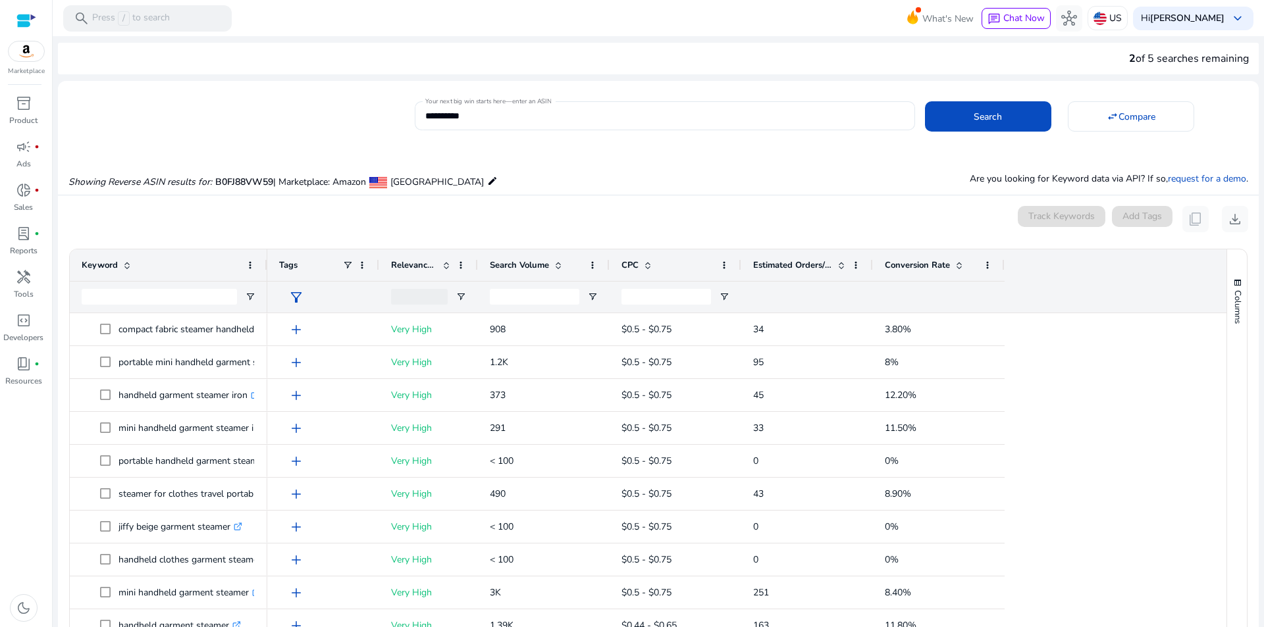
click at [537, 262] on span "Search Volume" at bounding box center [519, 265] width 59 height 12
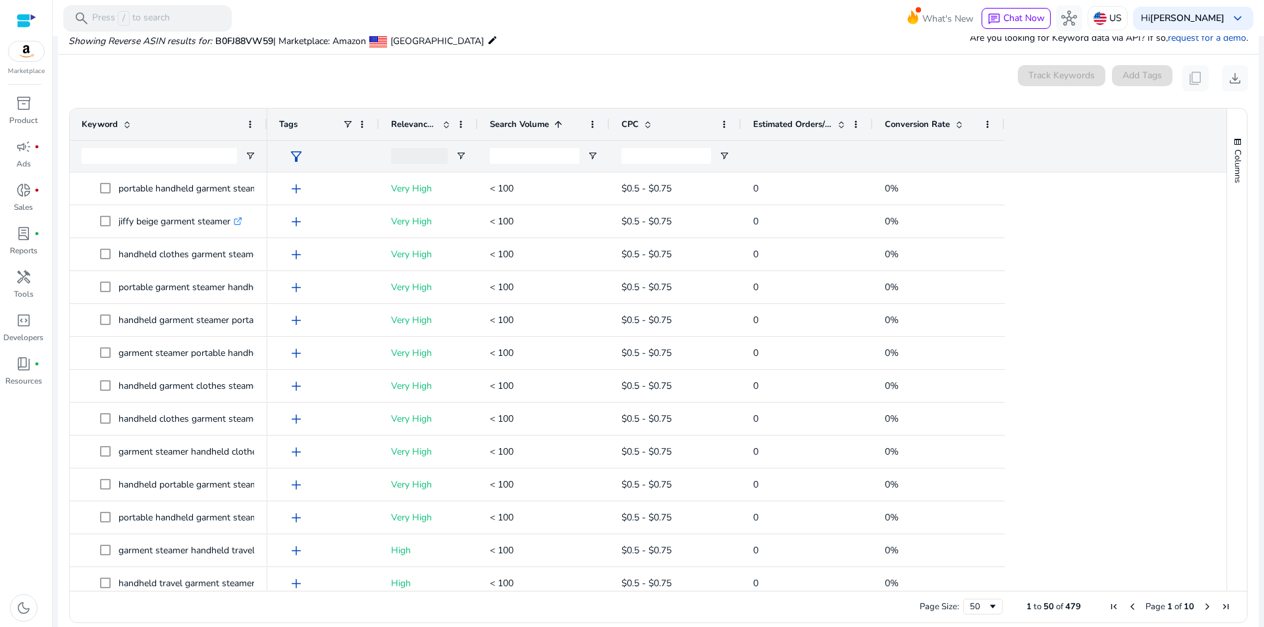
click at [531, 131] on div "Search Volume 1" at bounding box center [536, 124] width 93 height 25
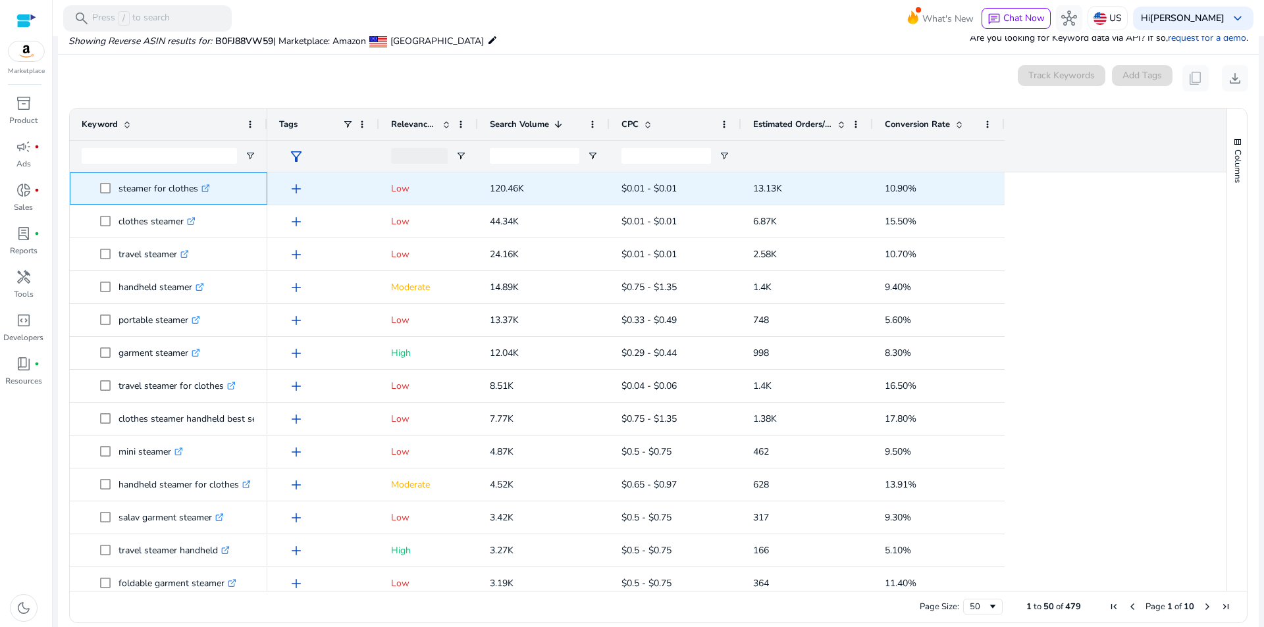
drag, startPoint x: 117, startPoint y: 187, endPoint x: 199, endPoint y: 204, distance: 84.0
click at [199, 204] on div "steamer for clothes .st0{fill:#2c8af8}" at bounding box center [168, 188] width 197 height 32
copy span "steamer for clothes"
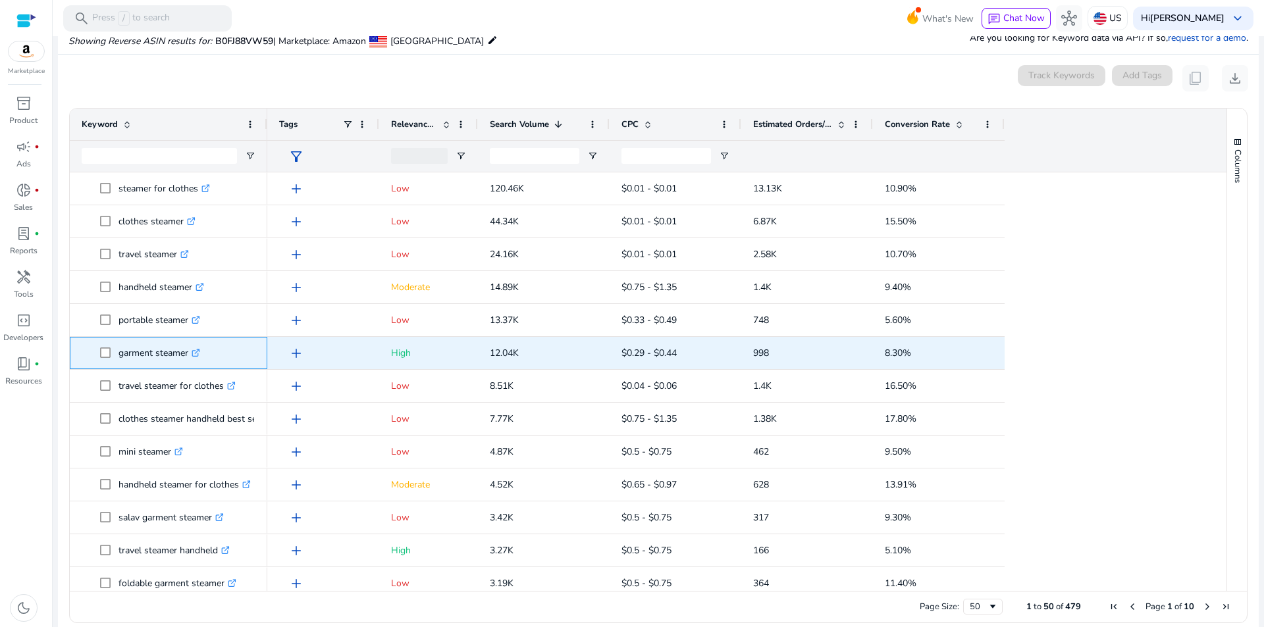
drag, startPoint x: 118, startPoint y: 352, endPoint x: 190, endPoint y: 366, distance: 73.1
click at [190, 366] on p "garment steamer .st0{fill:#2c8af8}" at bounding box center [159, 353] width 82 height 27
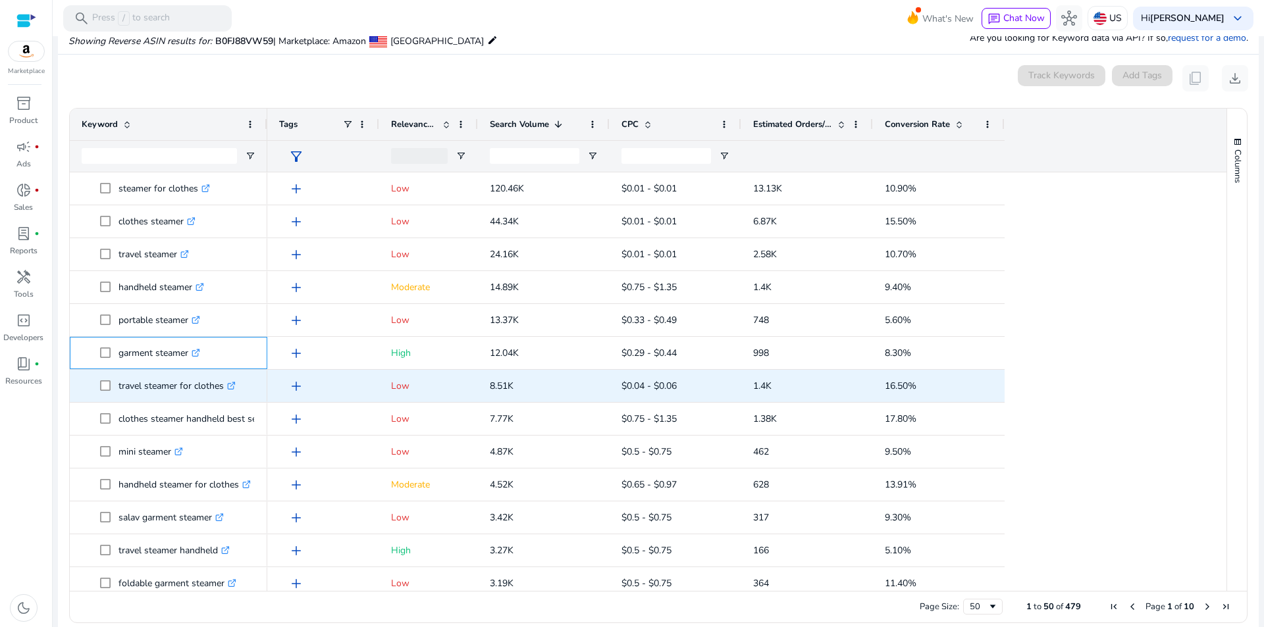
copy p "garment steamer"
